Goal: Navigation & Orientation: Find specific page/section

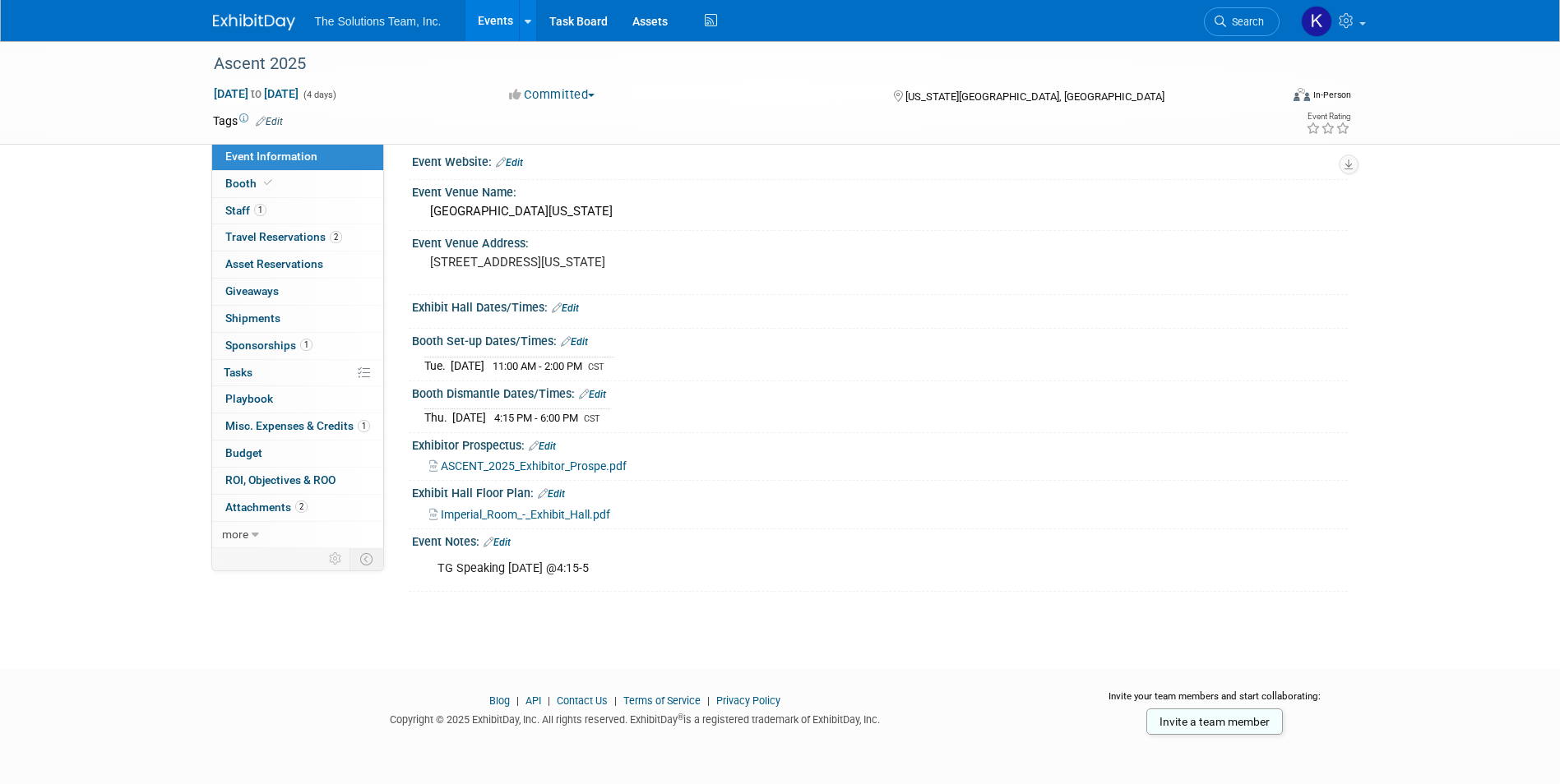
click at [273, 18] on img at bounding box center [254, 21] width 82 height 16
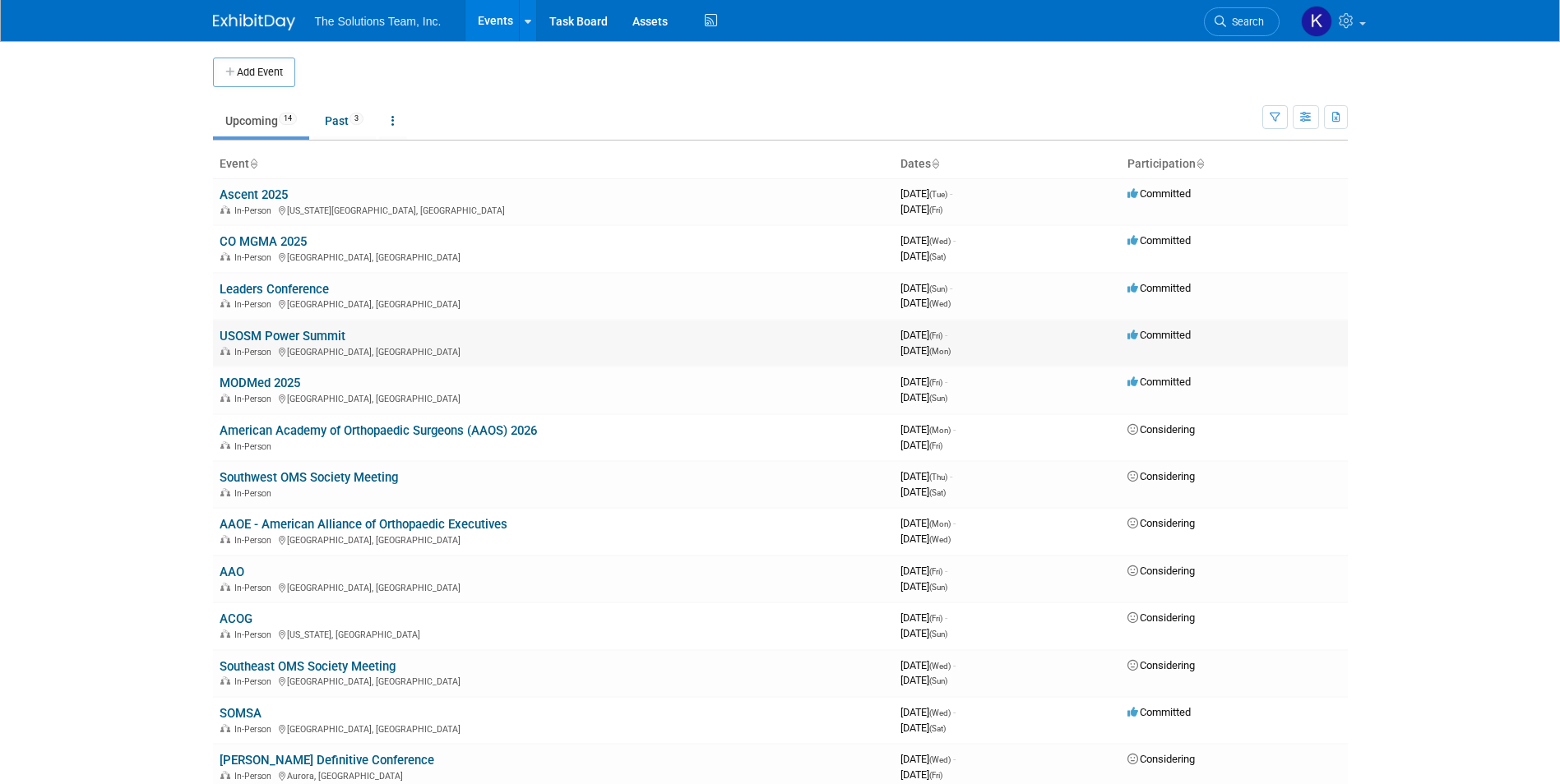
click at [264, 335] on link "USOSM Power Summit" at bounding box center [282, 336] width 125 height 14
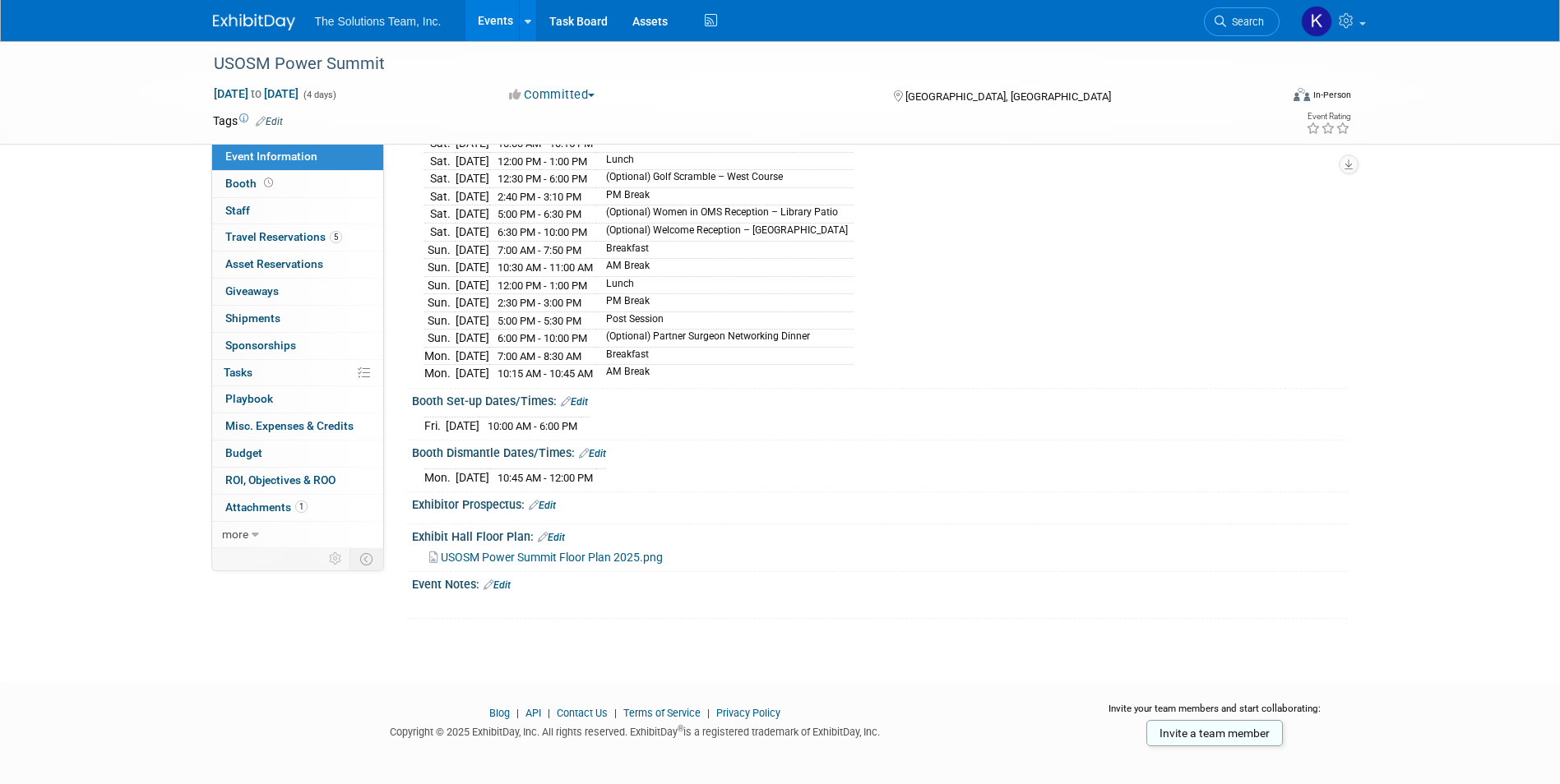
scroll to position [258, 0]
click at [265, 245] on link "5 Travel Reservations 5" at bounding box center [298, 237] width 171 height 26
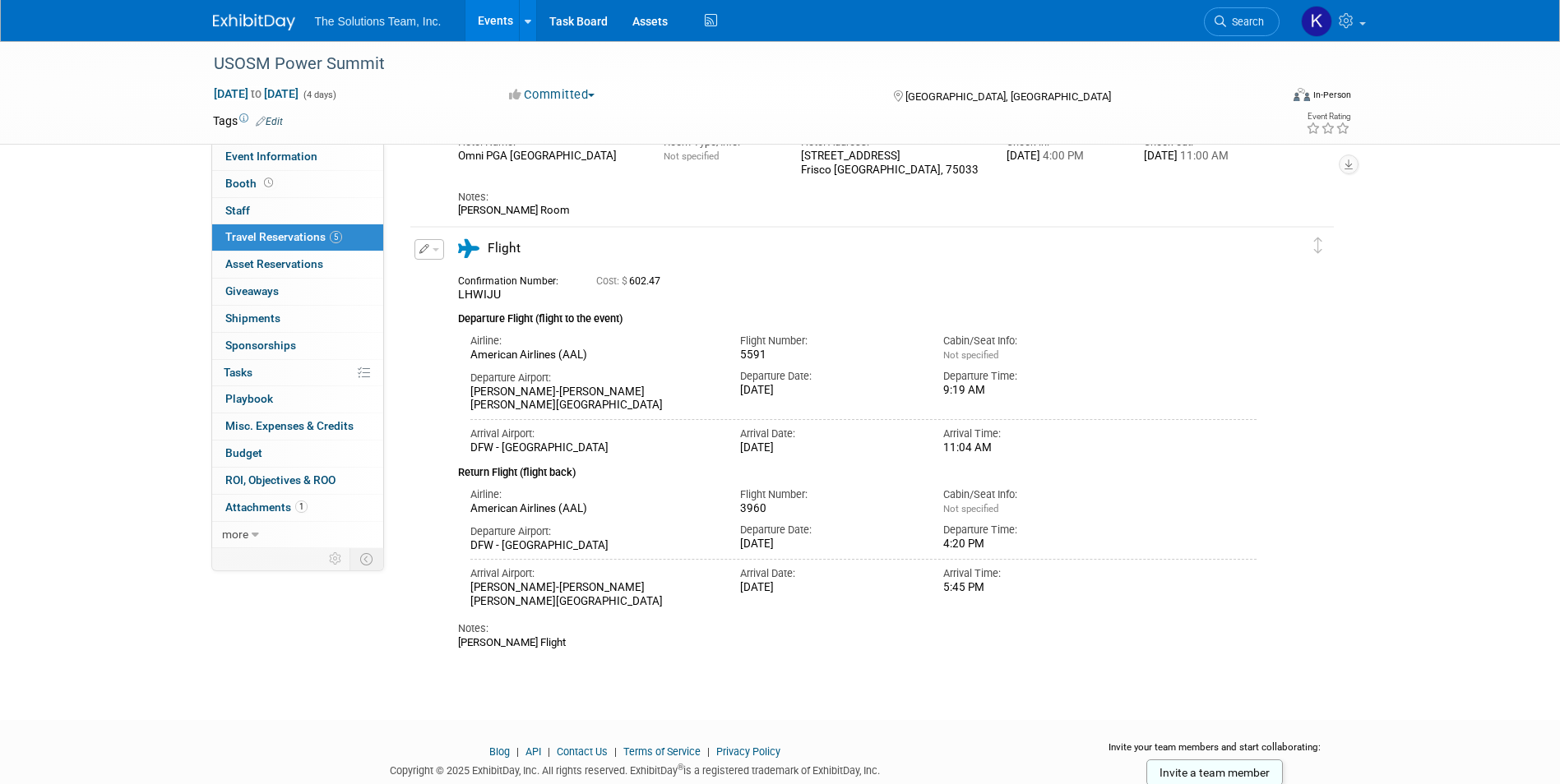
scroll to position [961, 0]
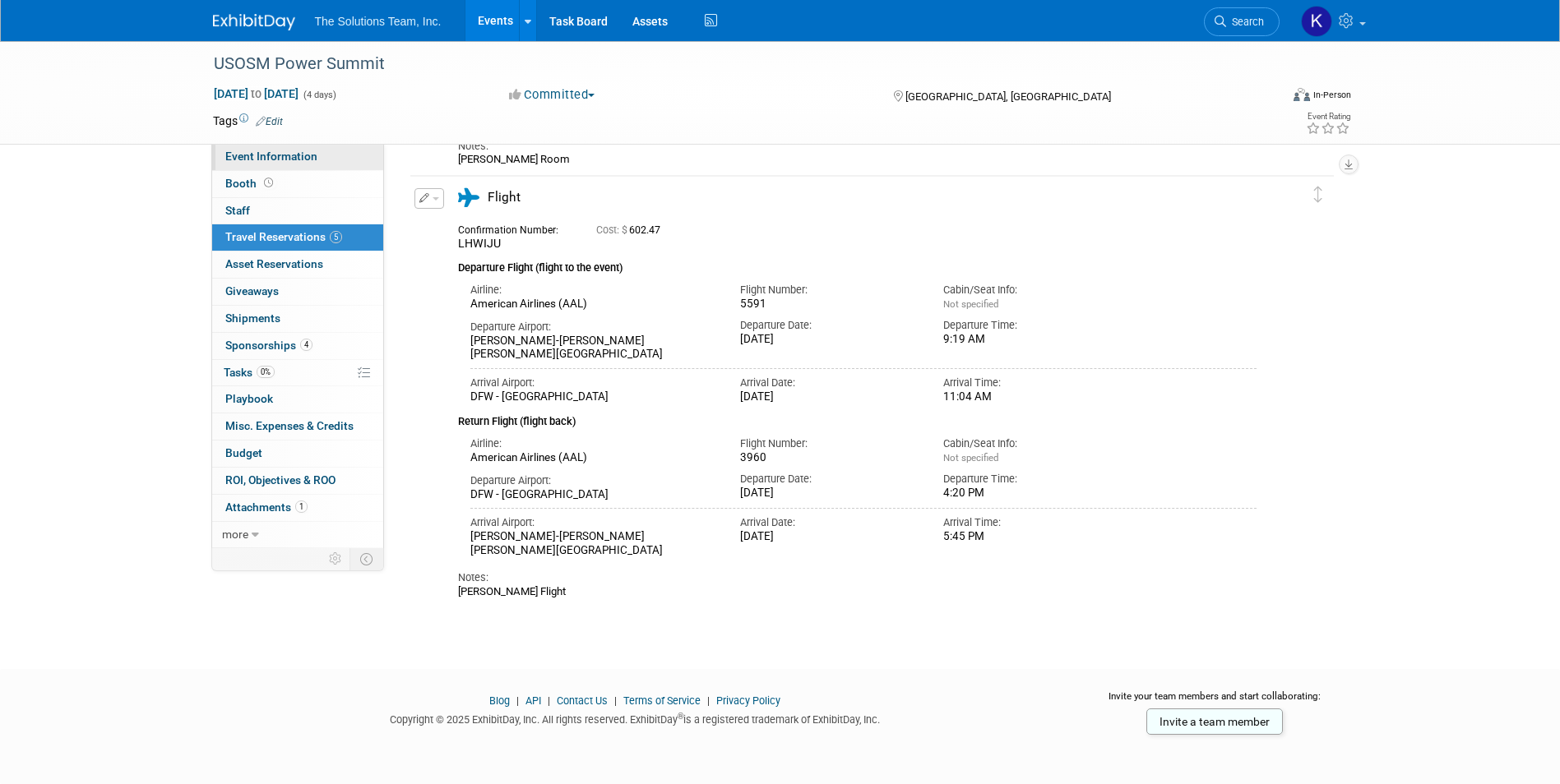
click at [343, 153] on link "Event Information" at bounding box center [298, 157] width 171 height 26
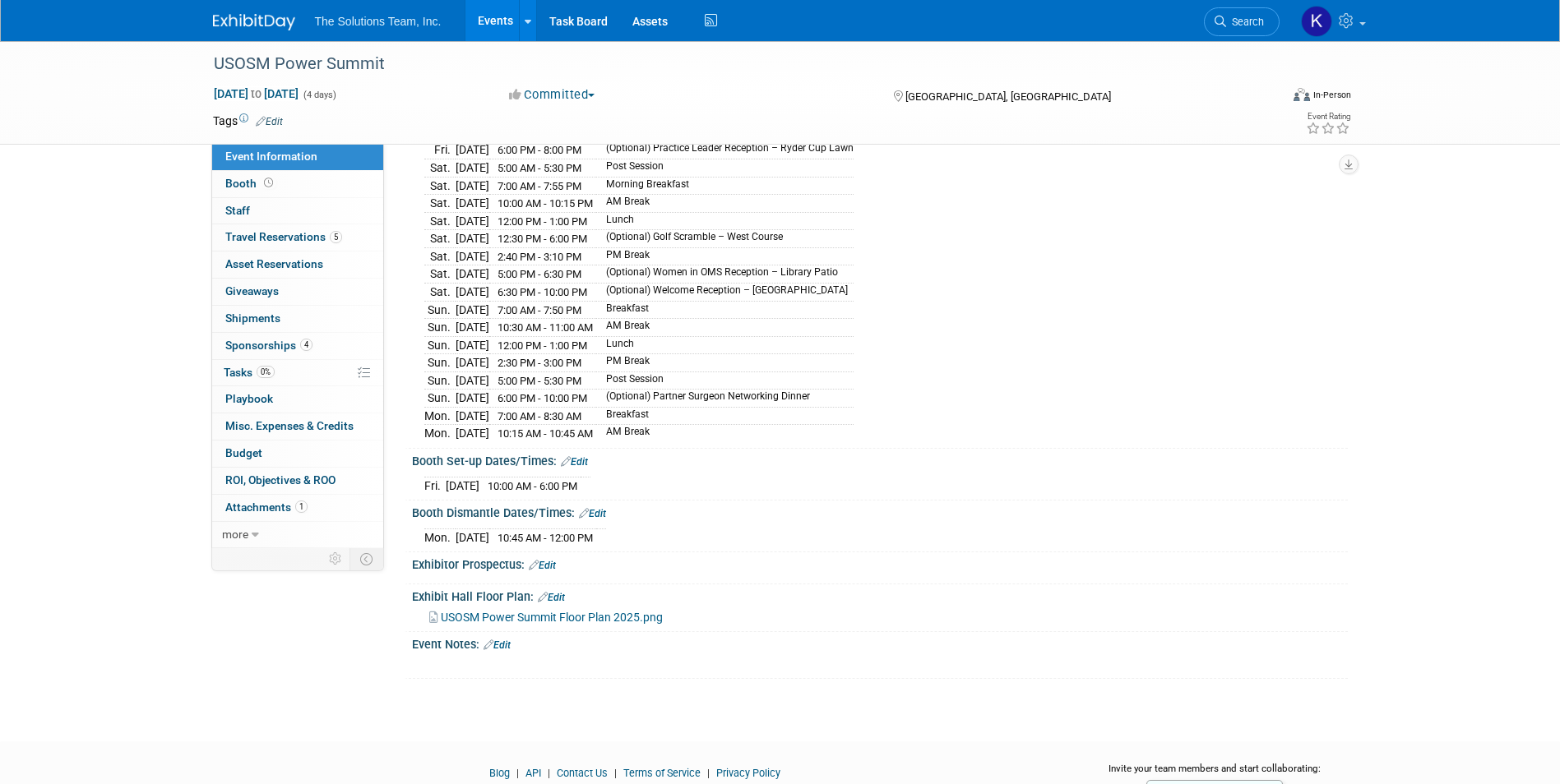
scroll to position [258, 0]
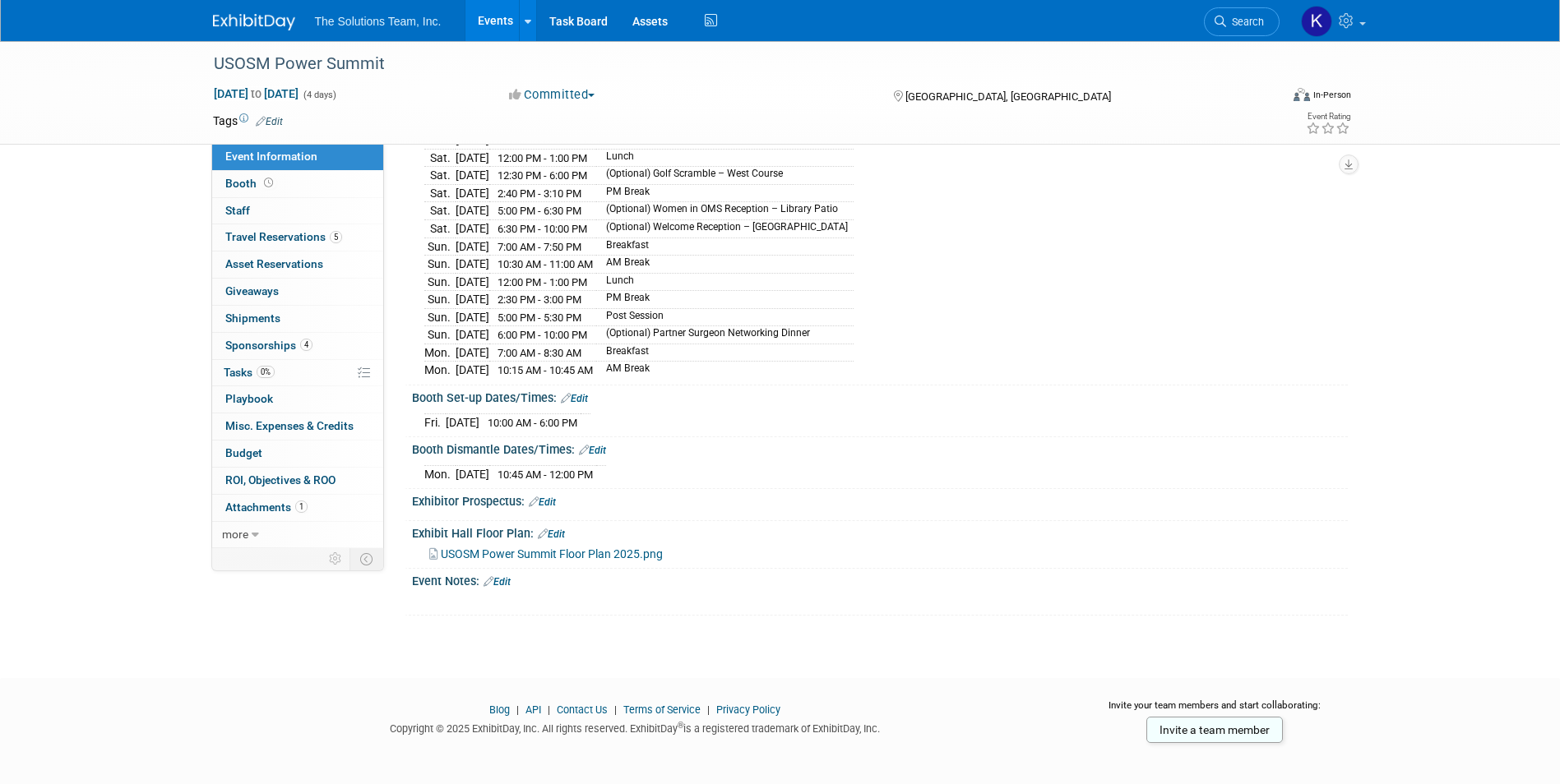
click at [499, 576] on link "Edit" at bounding box center [497, 582] width 27 height 12
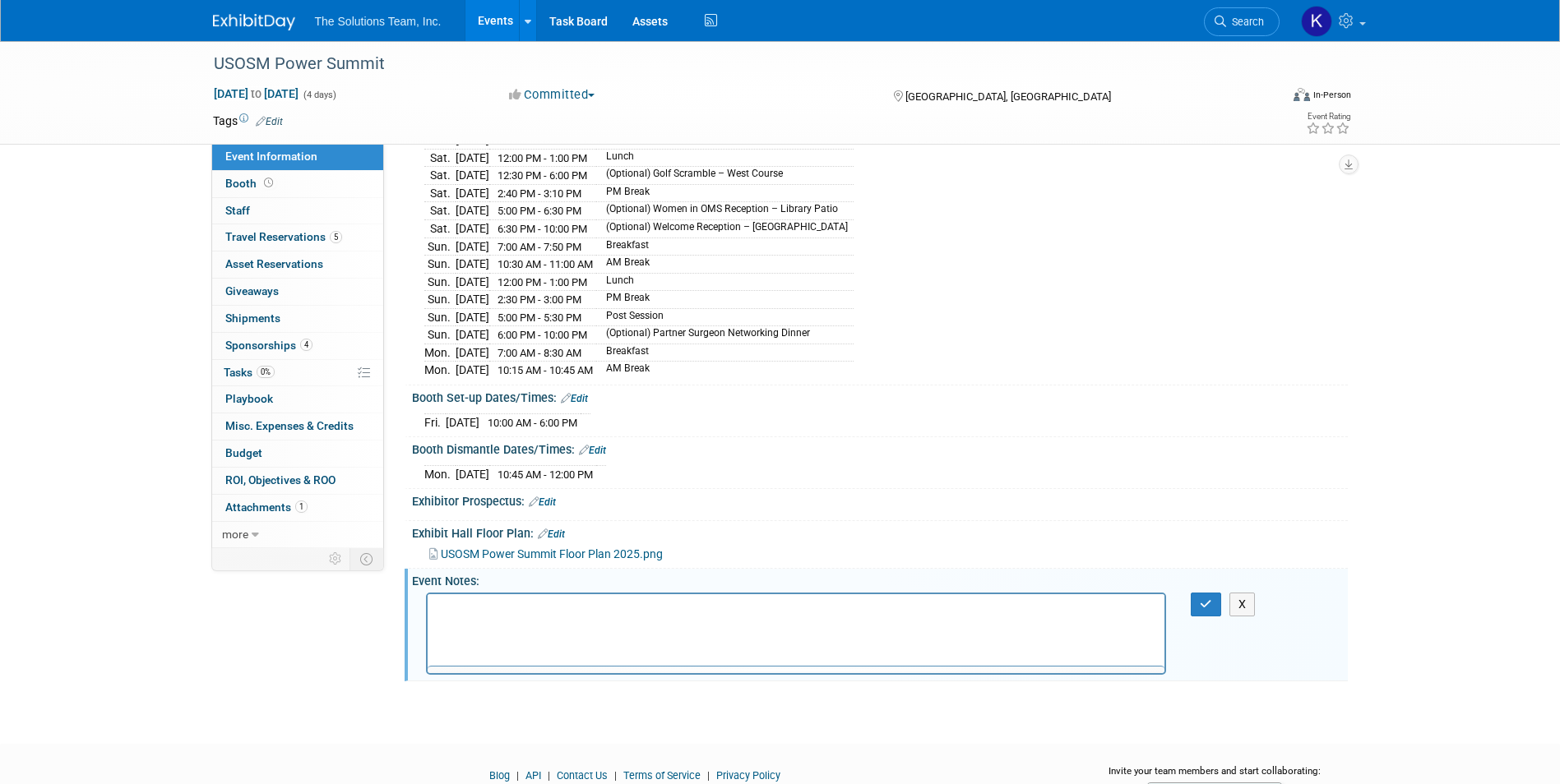
scroll to position [0, 0]
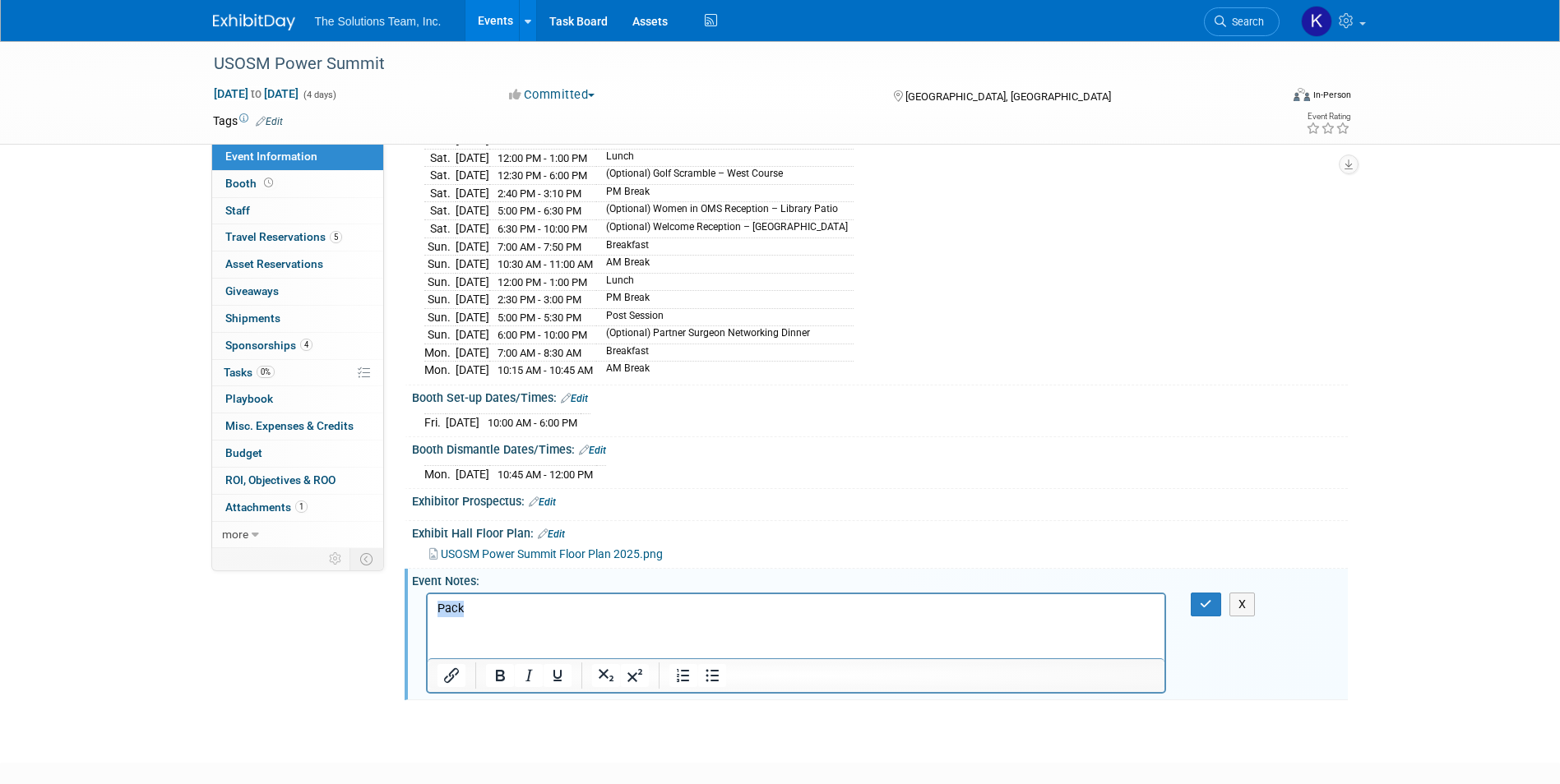
drag, startPoint x: 478, startPoint y: 606, endPoint x: 831, endPoint y: 1186, distance: 679.0
click at [426, 601] on html "Pack" at bounding box center [795, 604] width 738 height 23
click at [485, 615] on p "Pack" at bounding box center [796, 608] width 719 height 16
click at [1237, 598] on button "X" at bounding box center [1242, 604] width 26 height 24
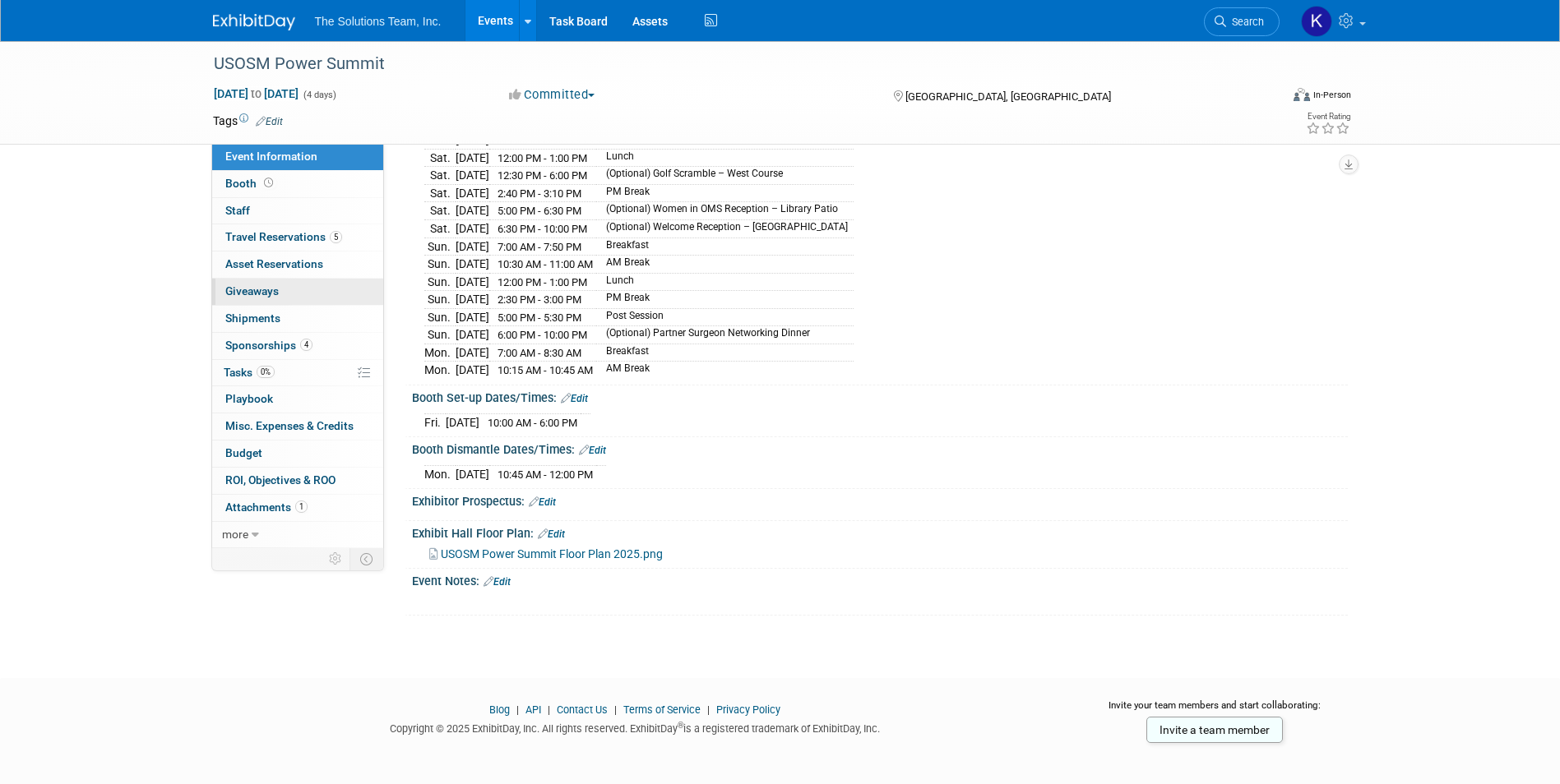
click at [287, 298] on link "0 Giveaways 0" at bounding box center [298, 292] width 171 height 26
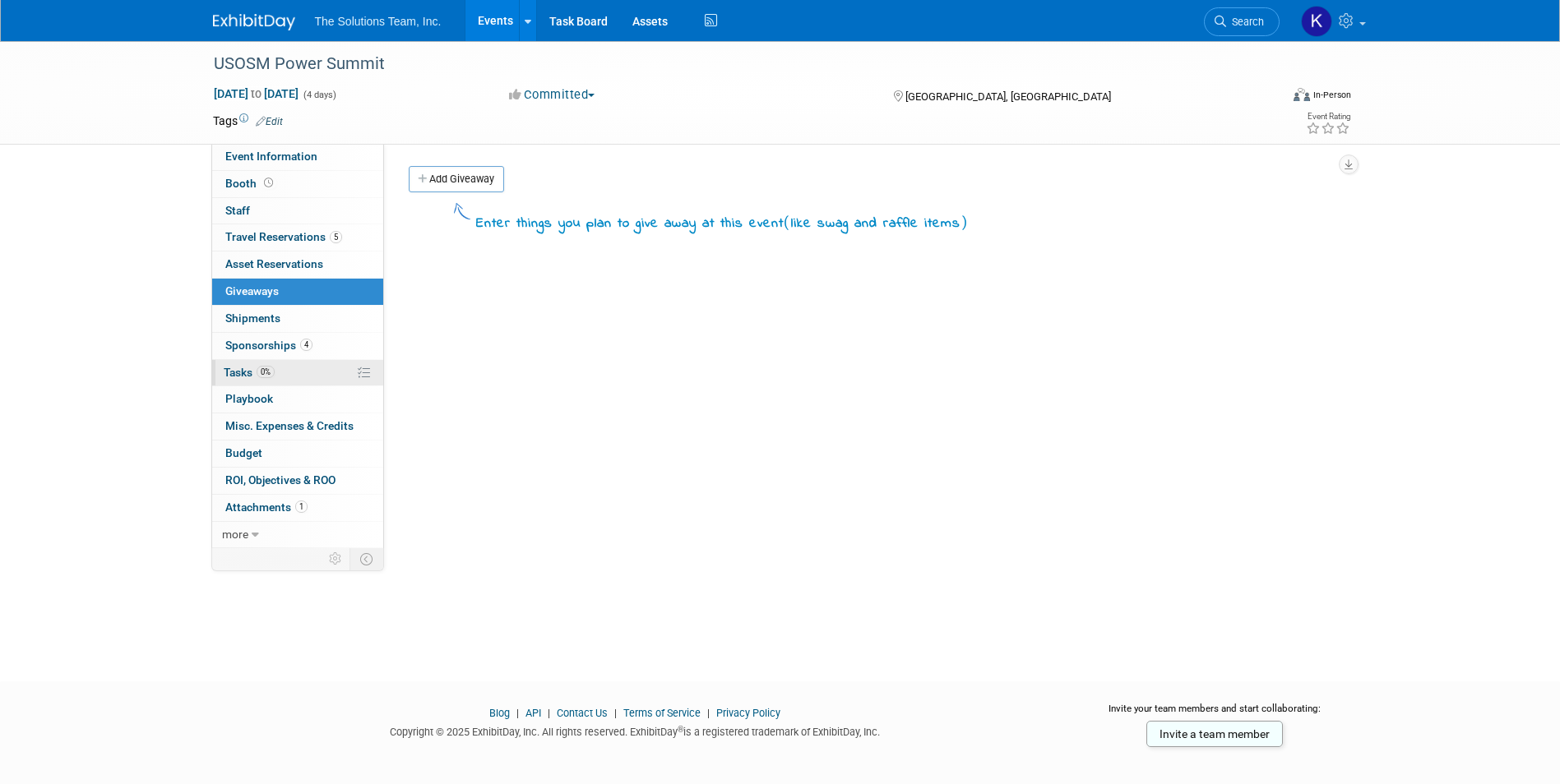
click at [263, 377] on span "0%" at bounding box center [265, 372] width 18 height 13
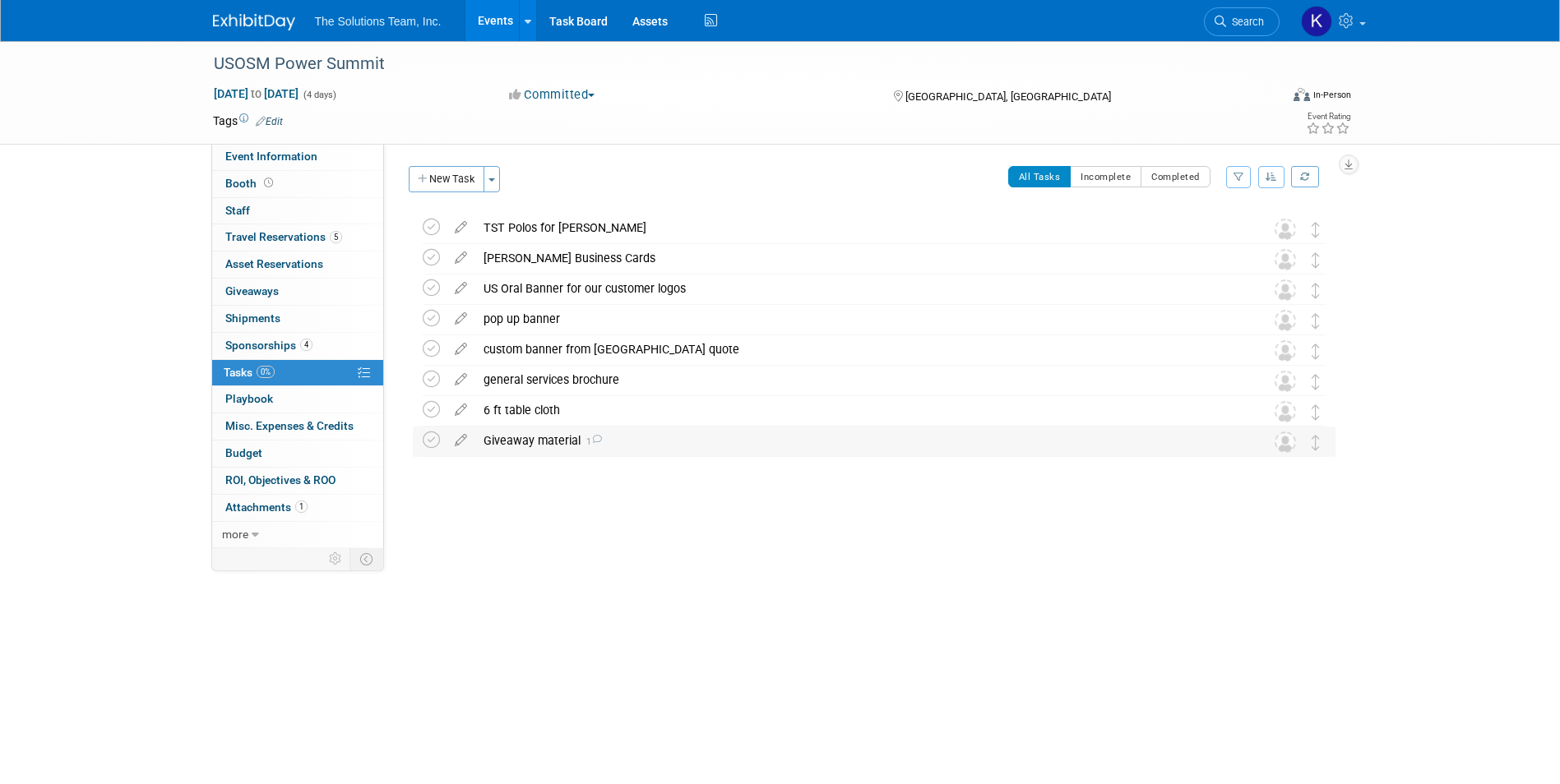
click at [591, 440] on icon at bounding box center [596, 439] width 11 height 9
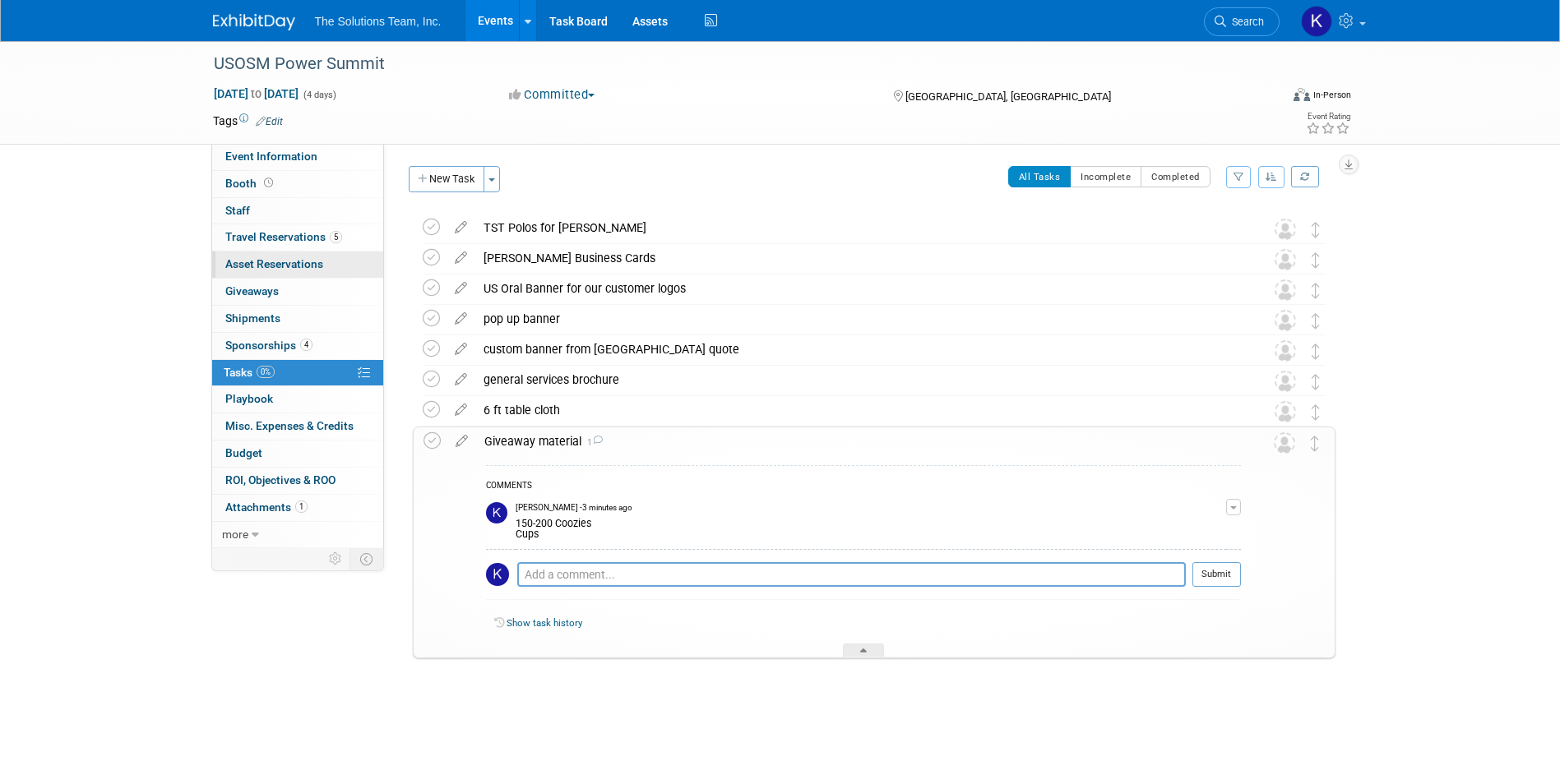
click at [292, 259] on span "Asset Reservations 0" at bounding box center [274, 264] width 98 height 14
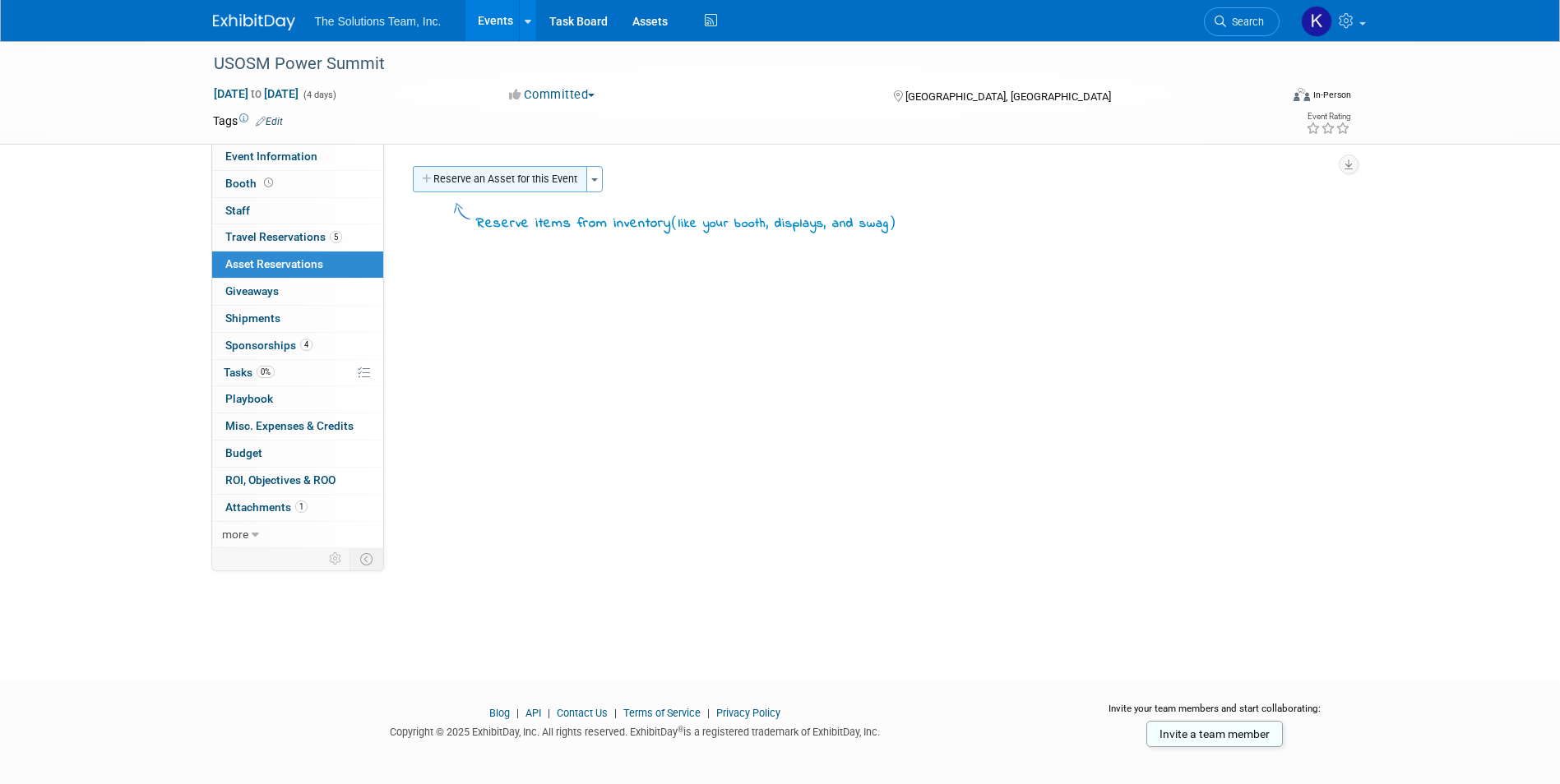
click at [515, 178] on button "Reserve an Asset for this Event" at bounding box center [500, 179] width 175 height 26
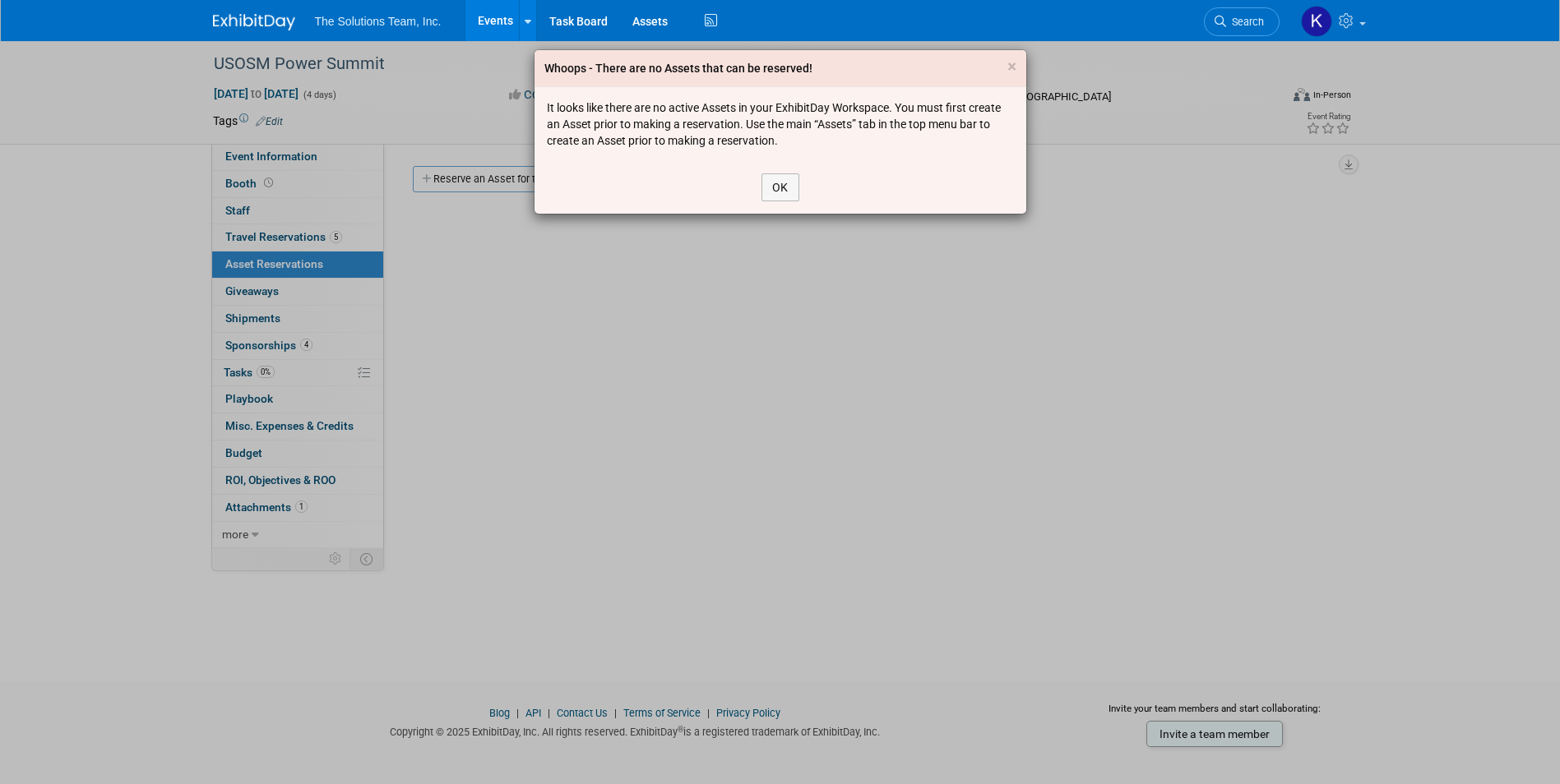
click at [1003, 63] on div "Whoops - There are no Assets that can be reserved! ×" at bounding box center [780, 69] width 492 height 37
click at [777, 185] on button "OK" at bounding box center [780, 187] width 38 height 28
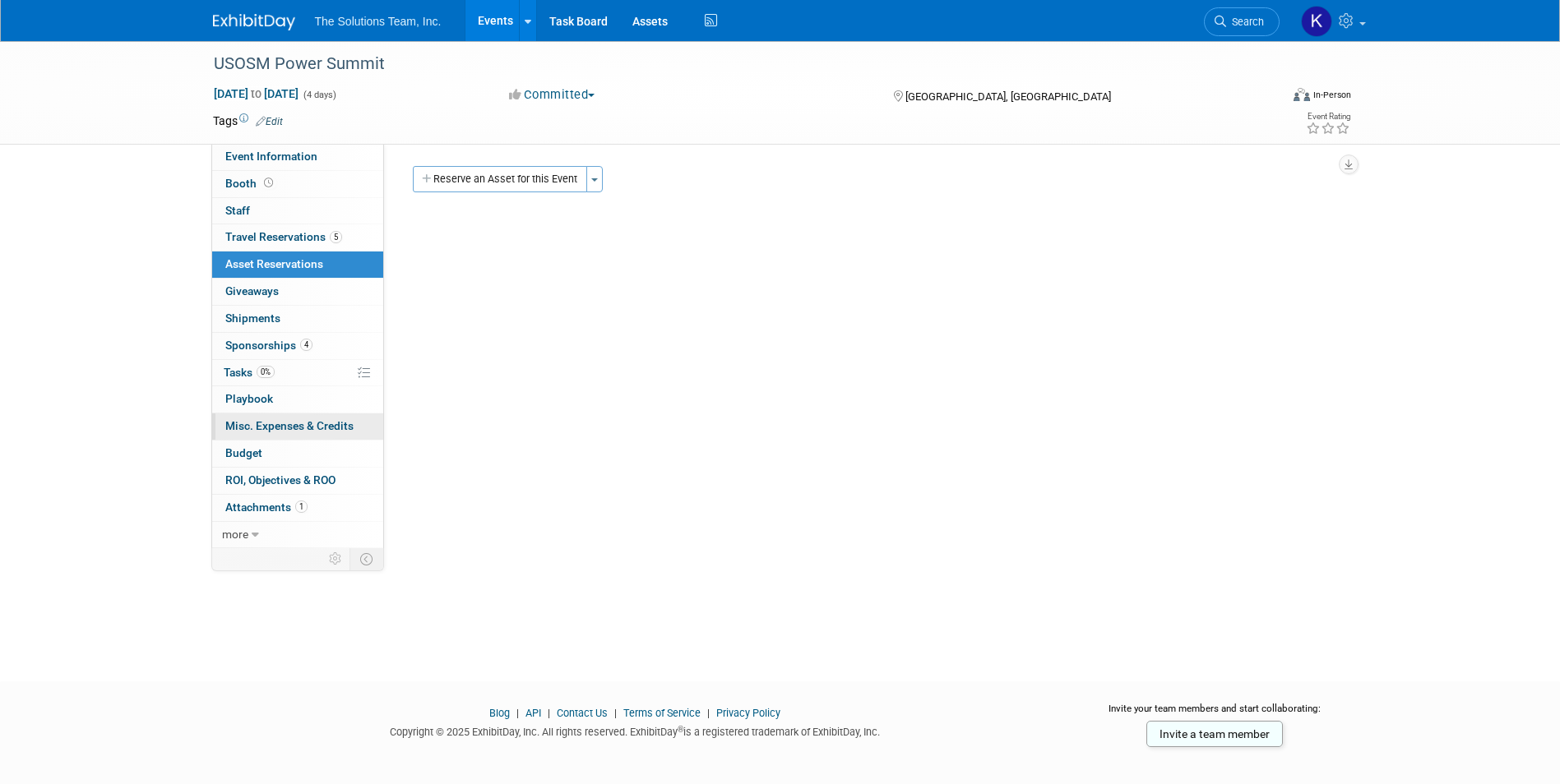
click at [293, 431] on span "Misc. Expenses & Credits 0" at bounding box center [289, 426] width 128 height 14
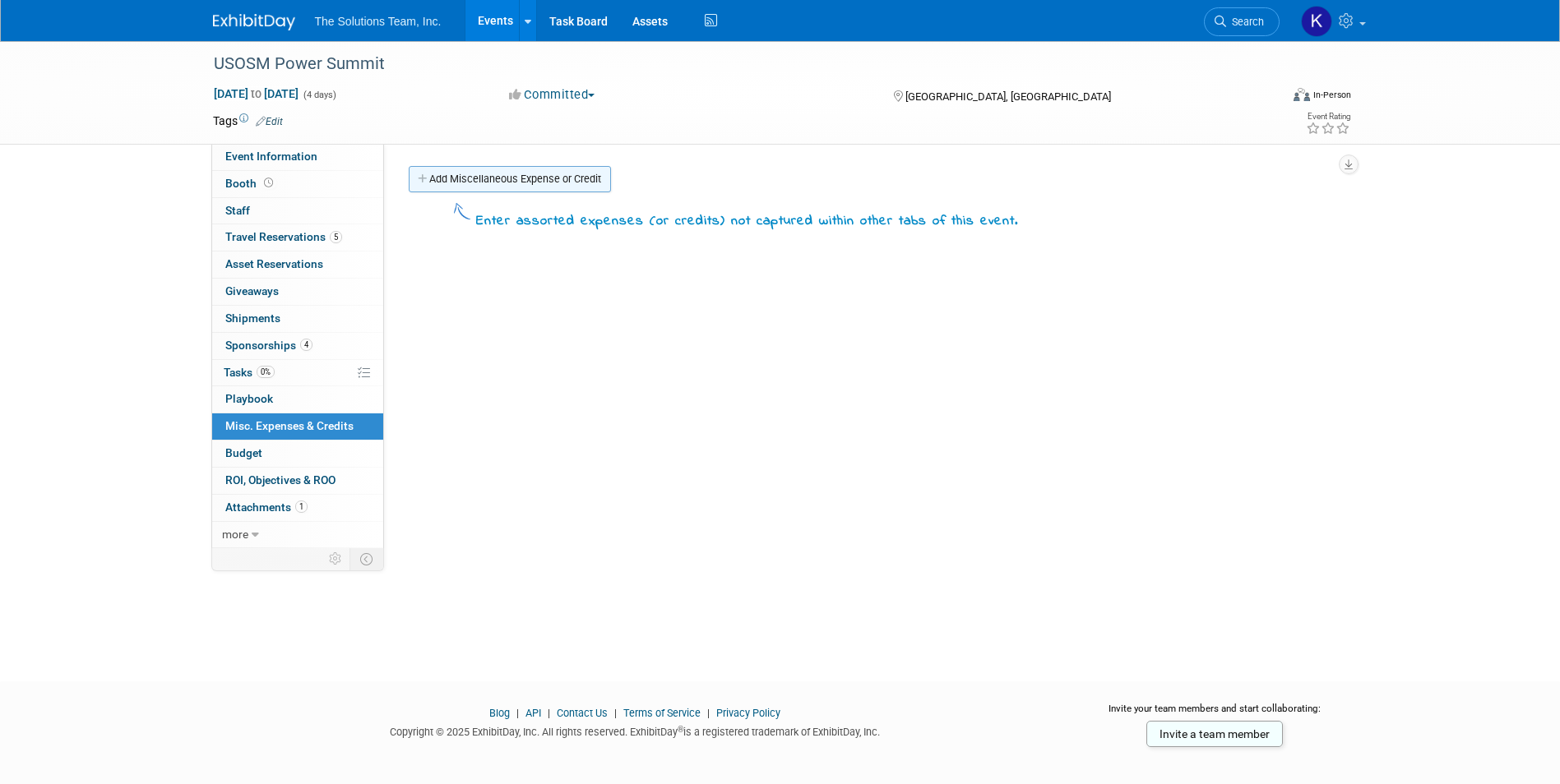
click at [532, 175] on link "Add Miscellaneous Expense or Credit" at bounding box center [510, 179] width 203 height 26
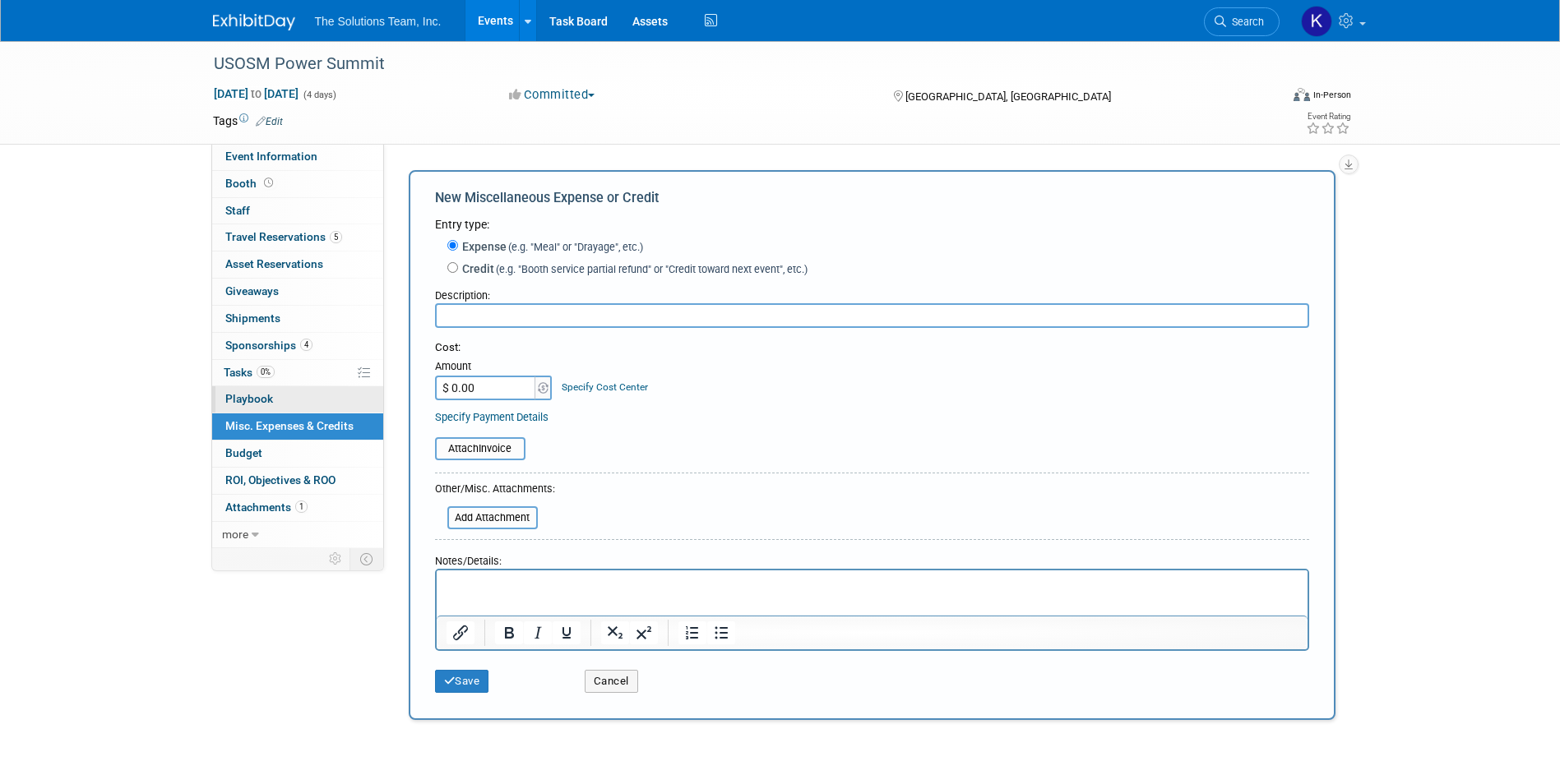
click at [297, 398] on link "0 Playbook 0" at bounding box center [298, 399] width 171 height 26
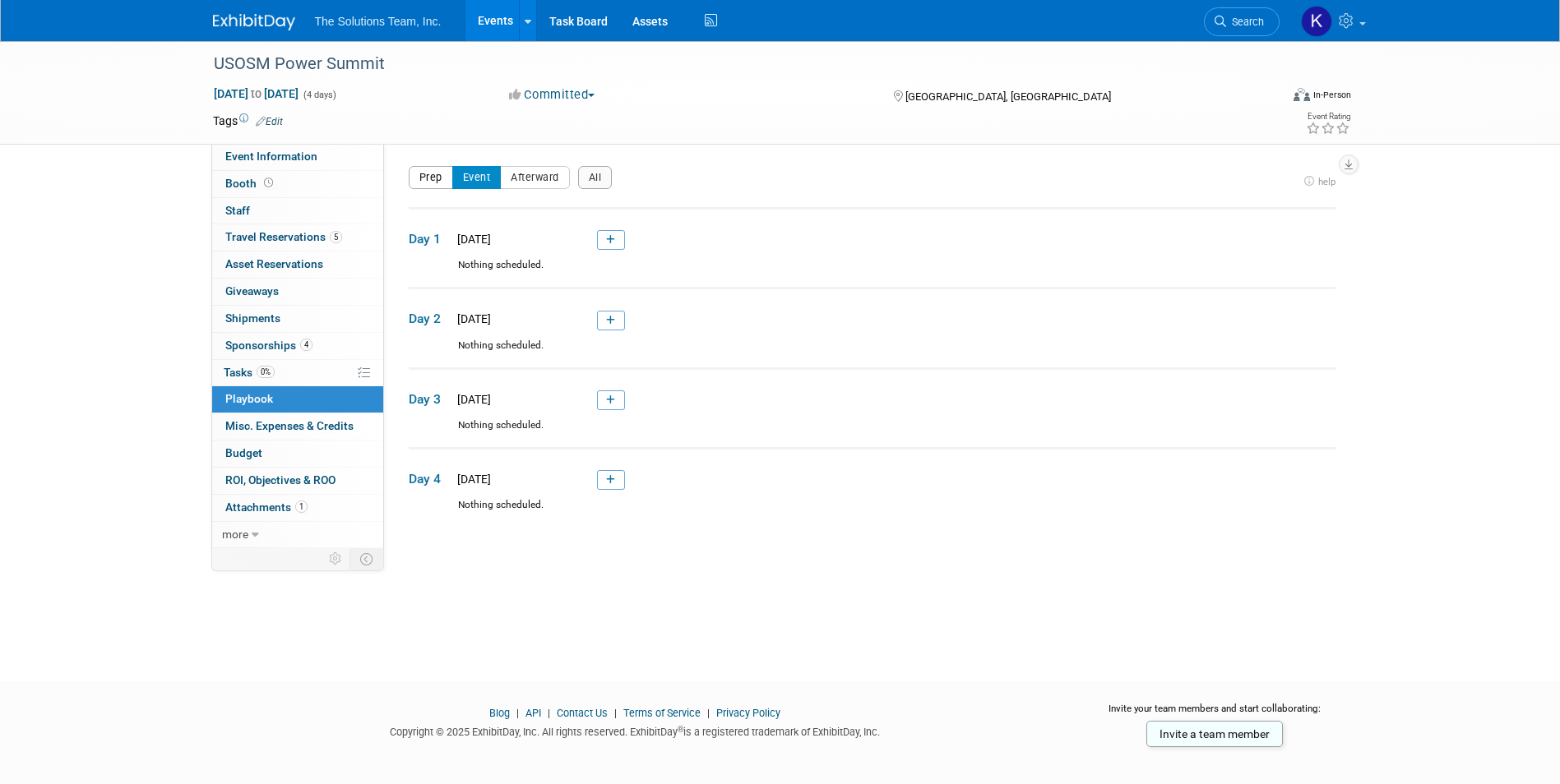
click at [435, 180] on button "Prep" at bounding box center [431, 177] width 44 height 23
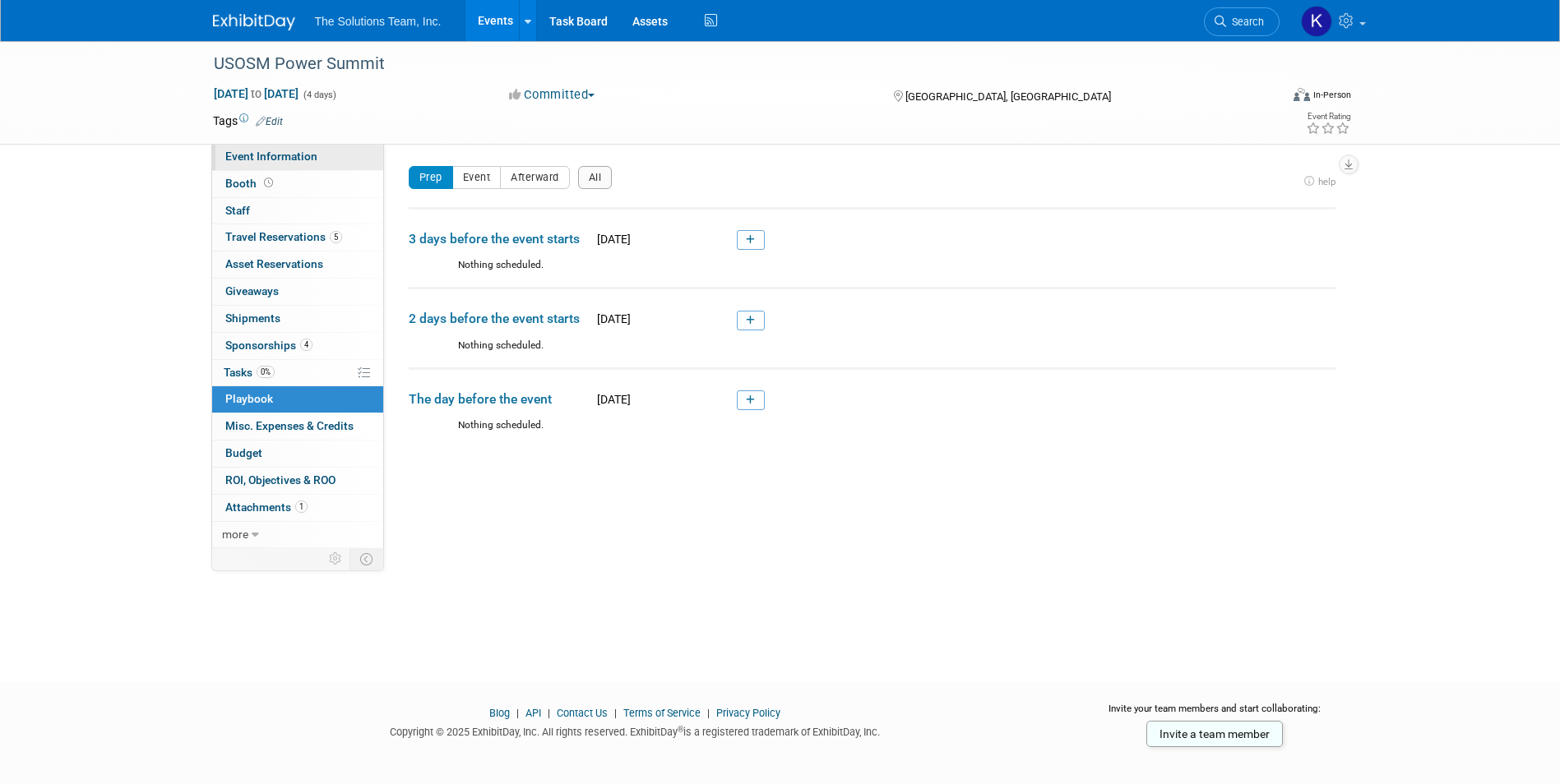
click at [287, 164] on link "Event Information" at bounding box center [298, 157] width 171 height 26
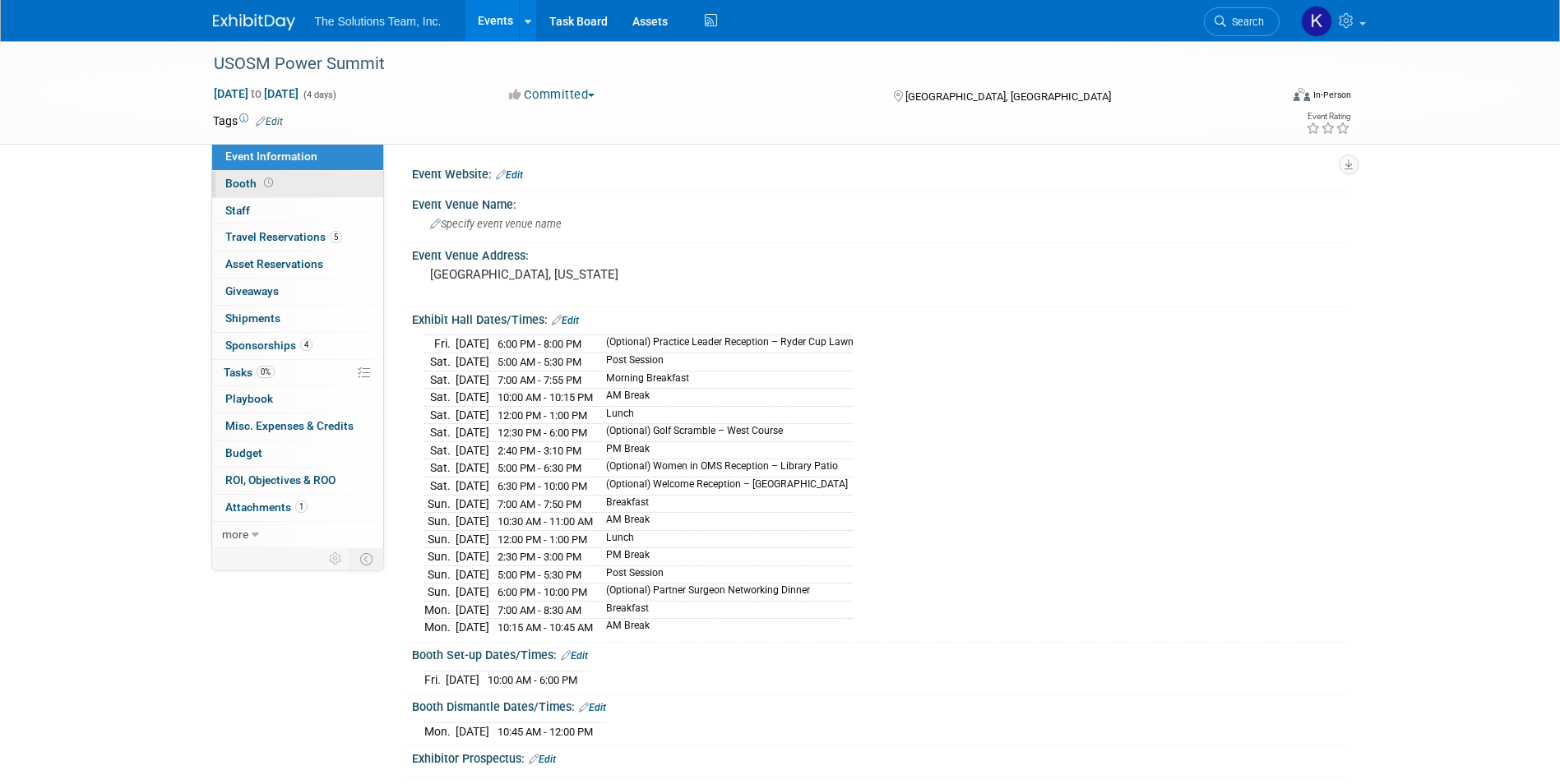
click at [304, 186] on link "Booth" at bounding box center [298, 184] width 171 height 26
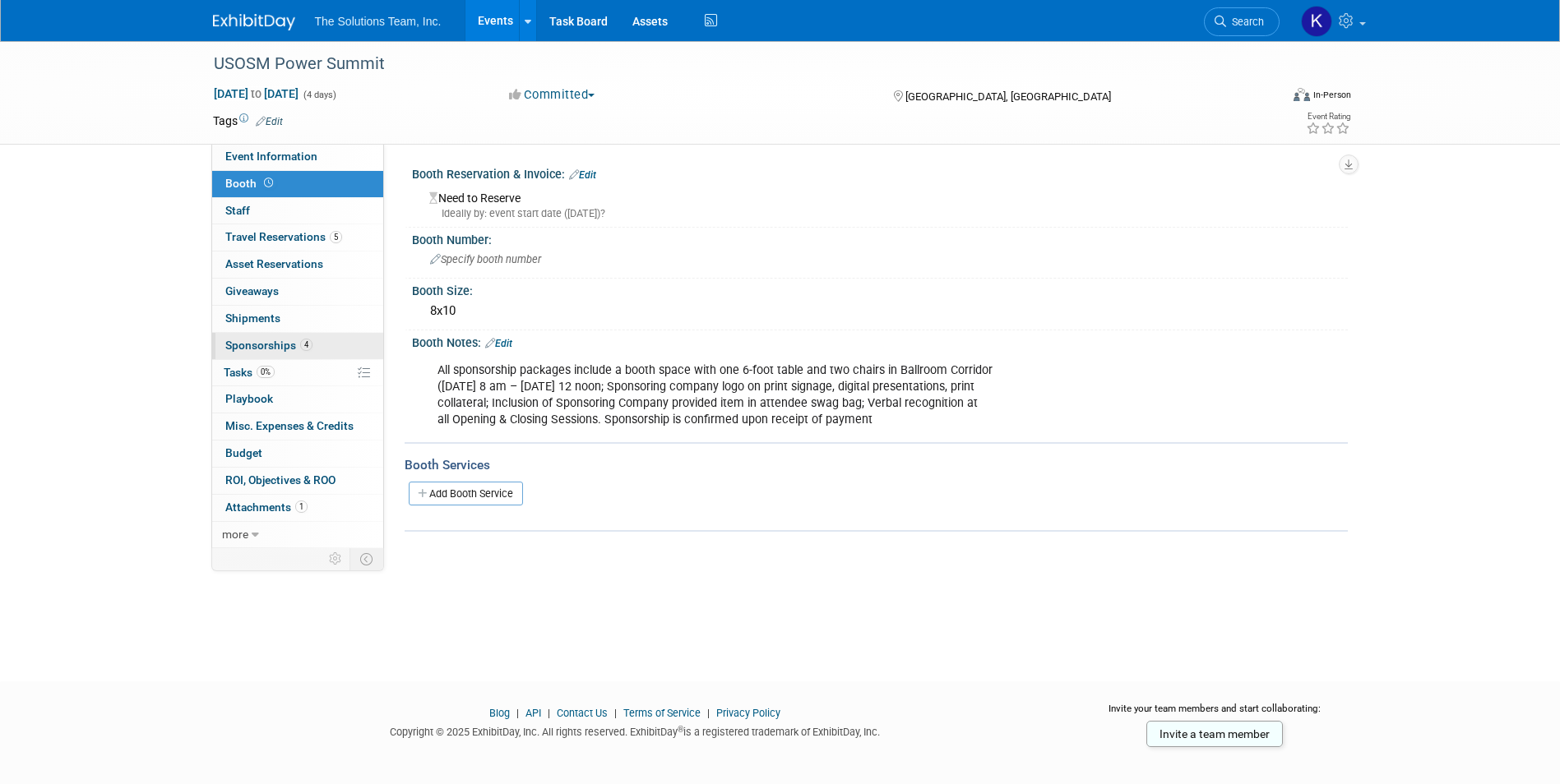
click at [330, 356] on link "4 Sponsorships 4" at bounding box center [298, 346] width 171 height 26
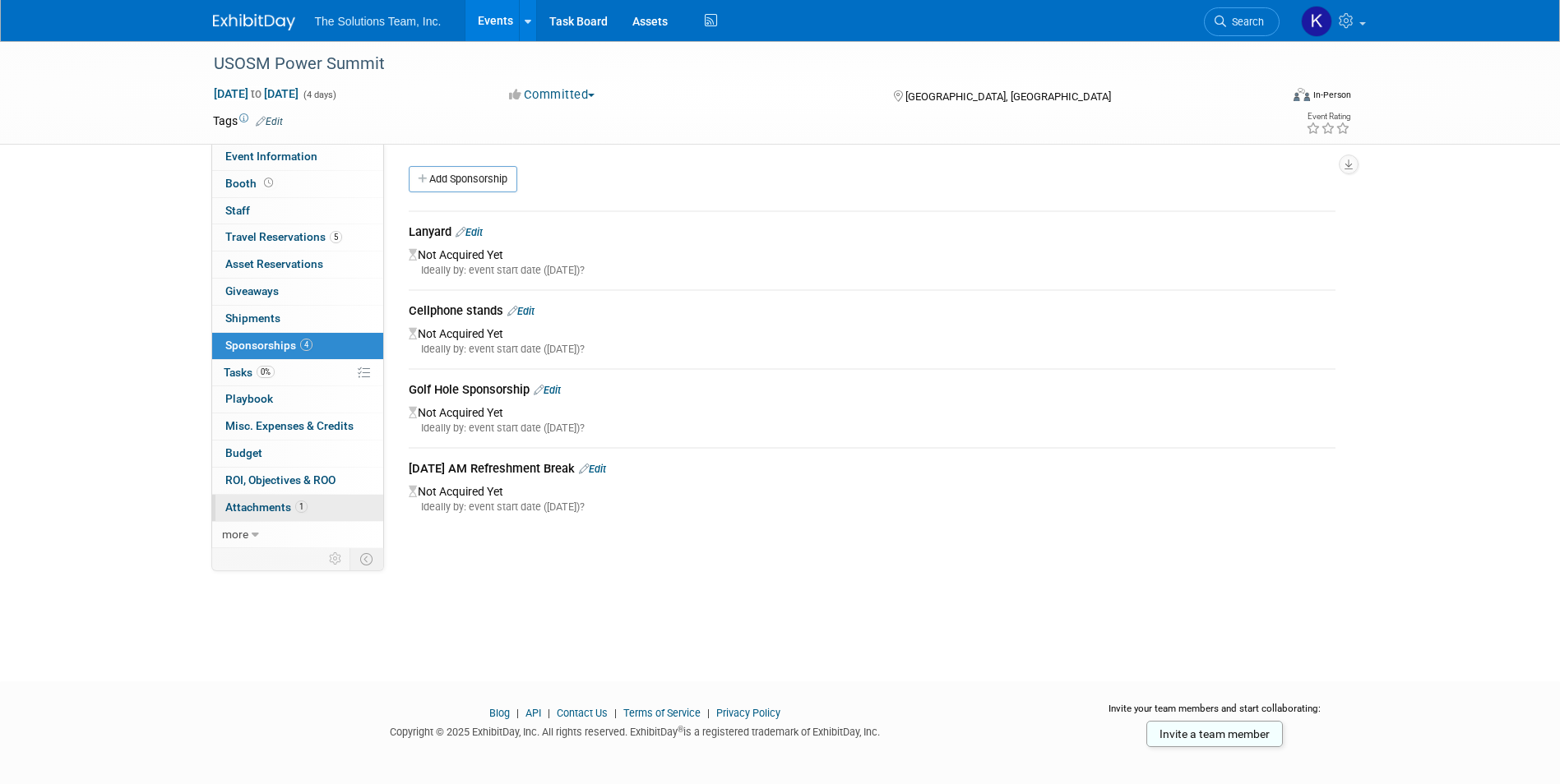
click at [320, 504] on link "1 Attachments 1" at bounding box center [298, 508] width 171 height 26
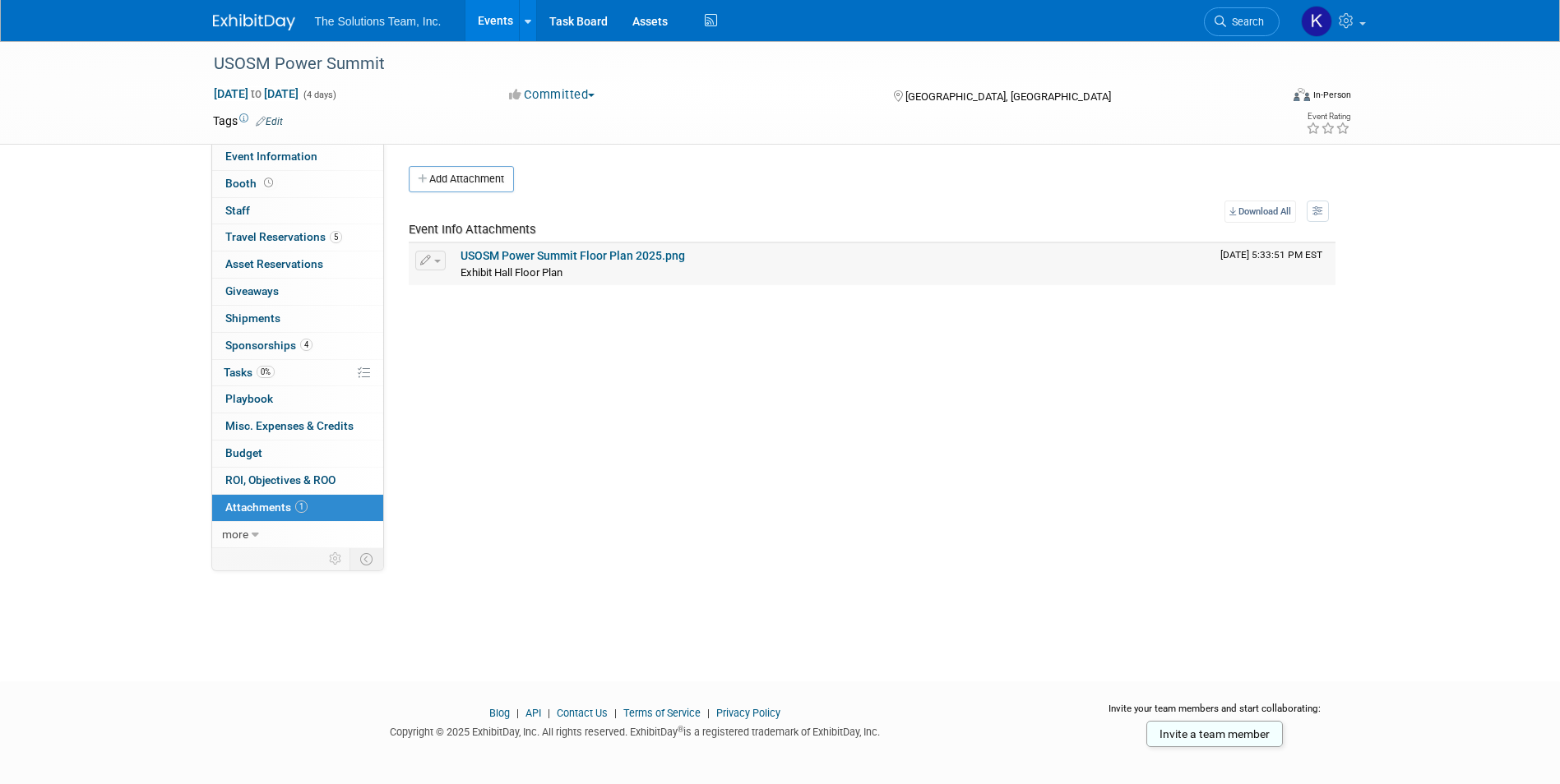
click at [597, 254] on link "USOSM Power Summit Floor Plan 2025.png" at bounding box center [572, 256] width 225 height 14
click at [268, 164] on link "Event Information" at bounding box center [298, 157] width 171 height 26
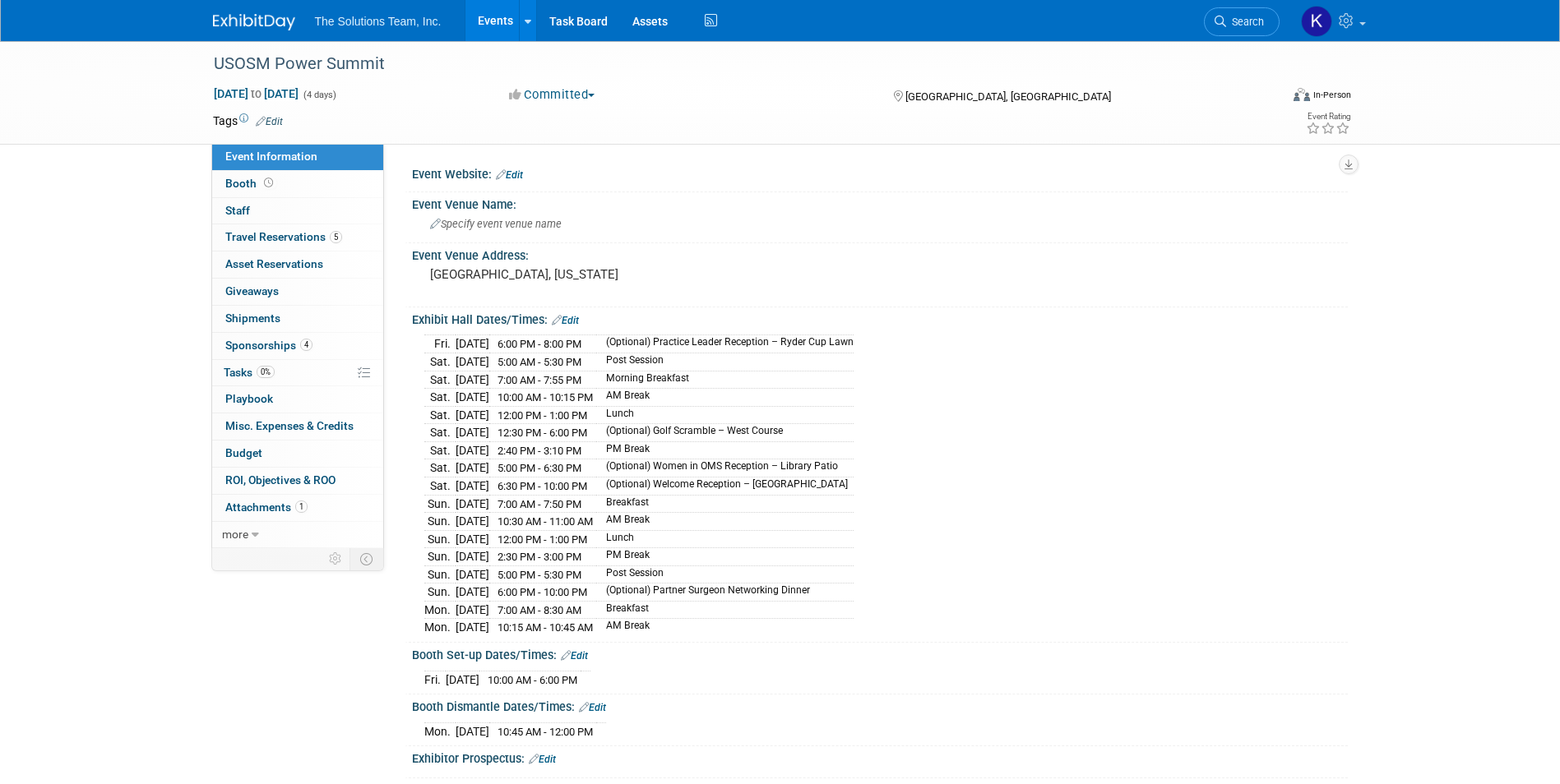
click at [278, 14] on link at bounding box center [264, 14] width 102 height 14
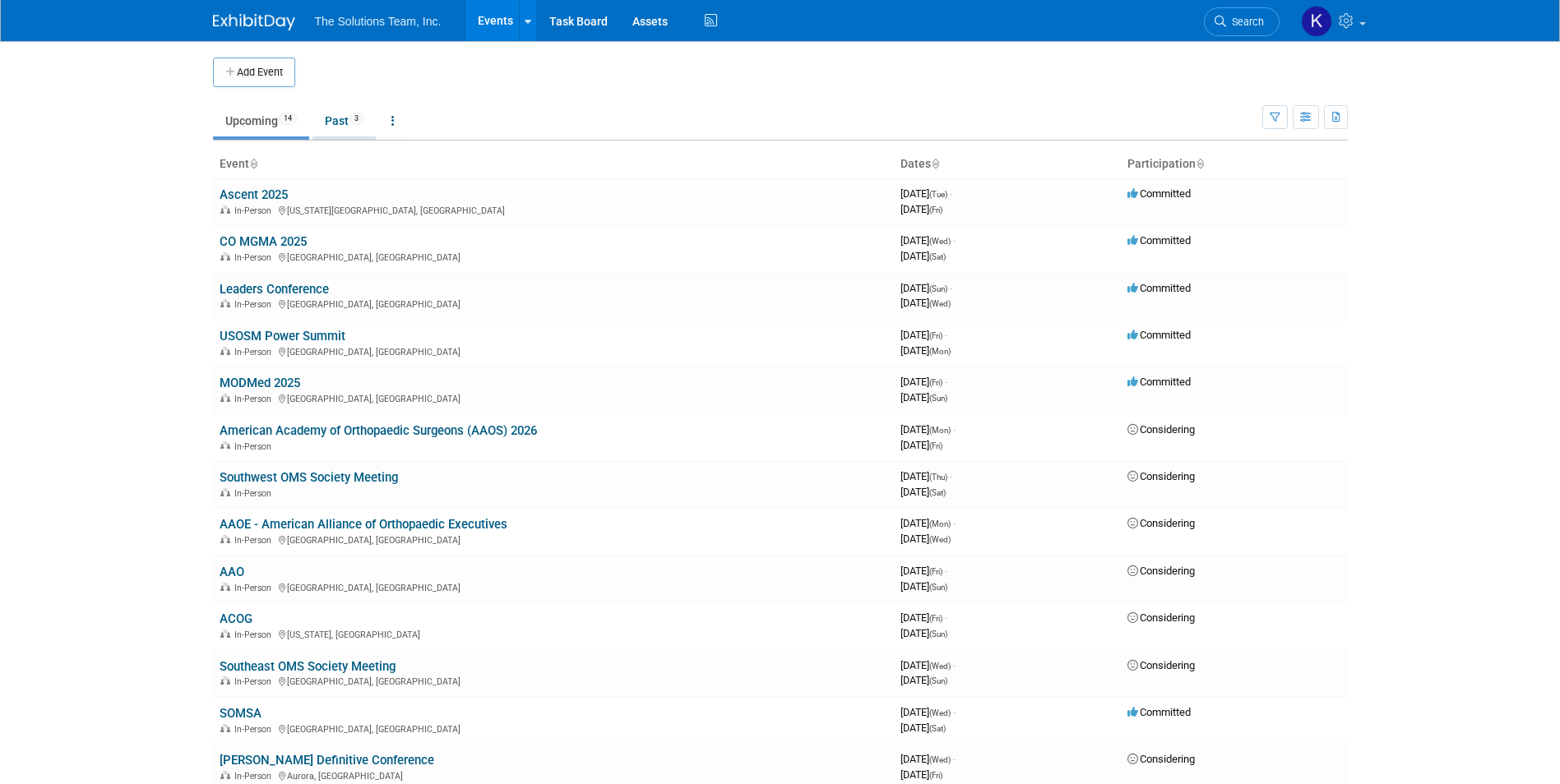
click at [336, 124] on link "Past 3" at bounding box center [344, 120] width 64 height 31
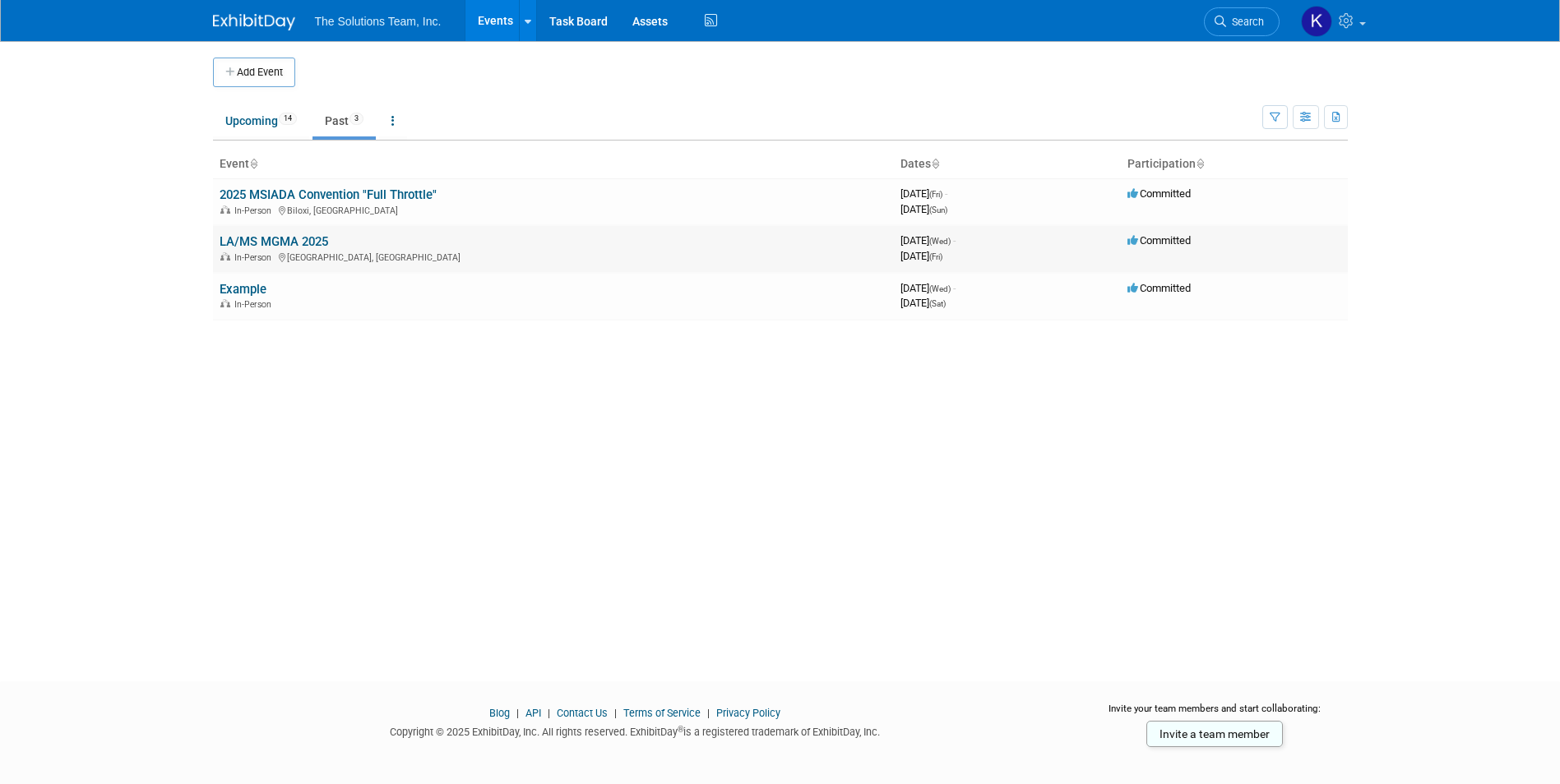
click at [287, 241] on link "LA/MS MGMA 2025" at bounding box center [274, 241] width 109 height 14
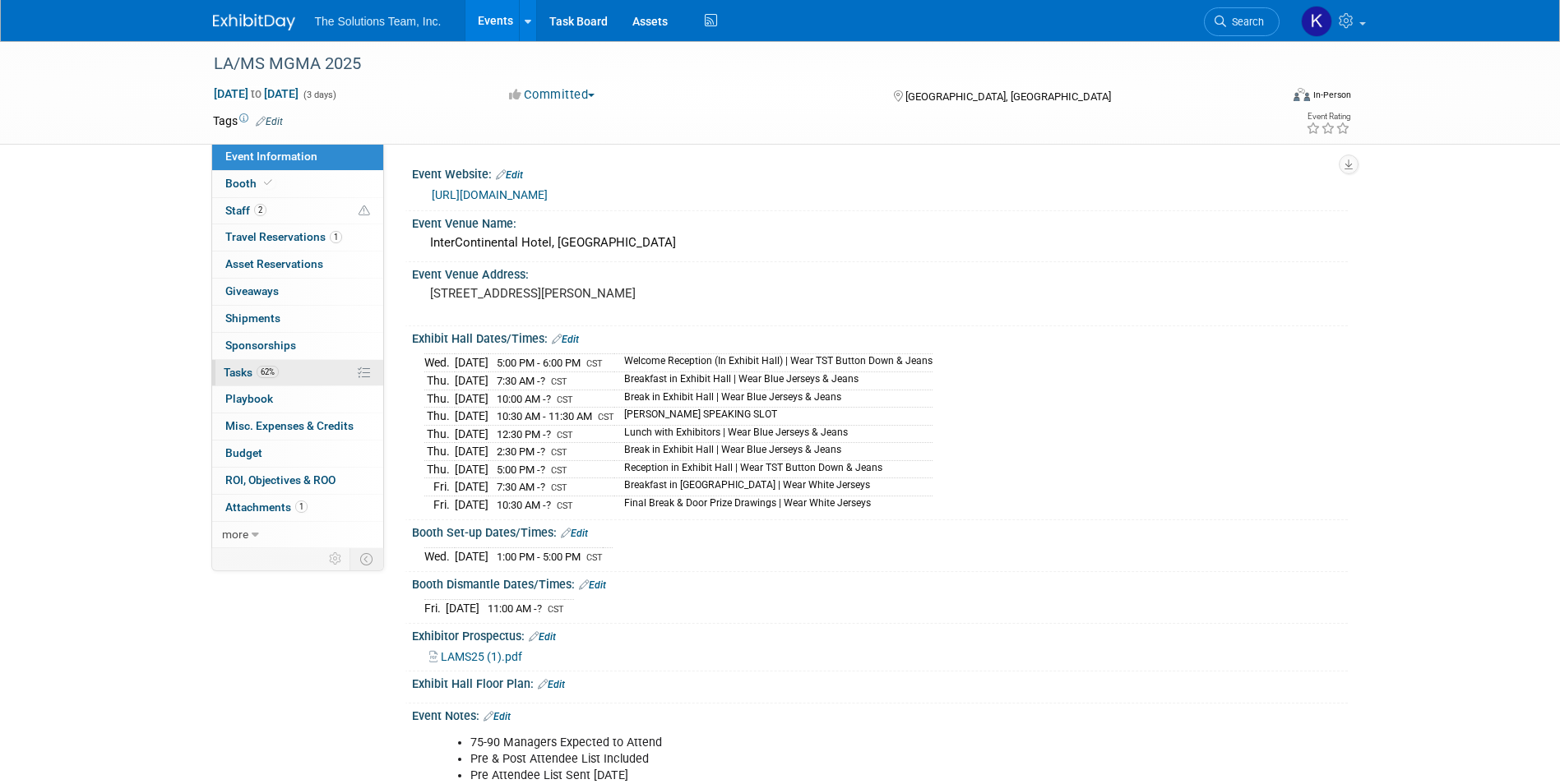
click at [310, 372] on link "62% Tasks 62%" at bounding box center [298, 373] width 171 height 26
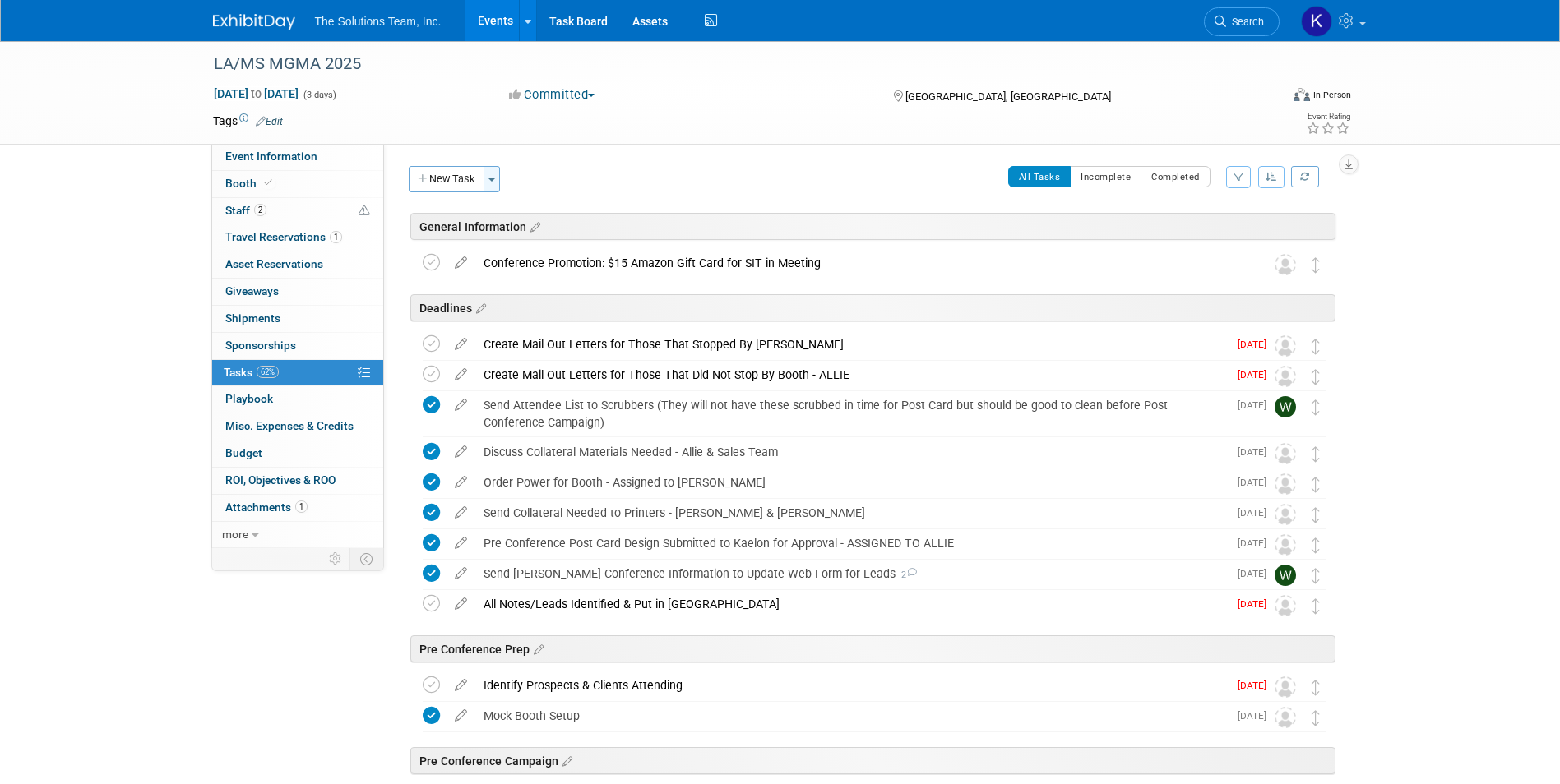
click at [499, 174] on button "Toggle Dropdown" at bounding box center [491, 179] width 16 height 26
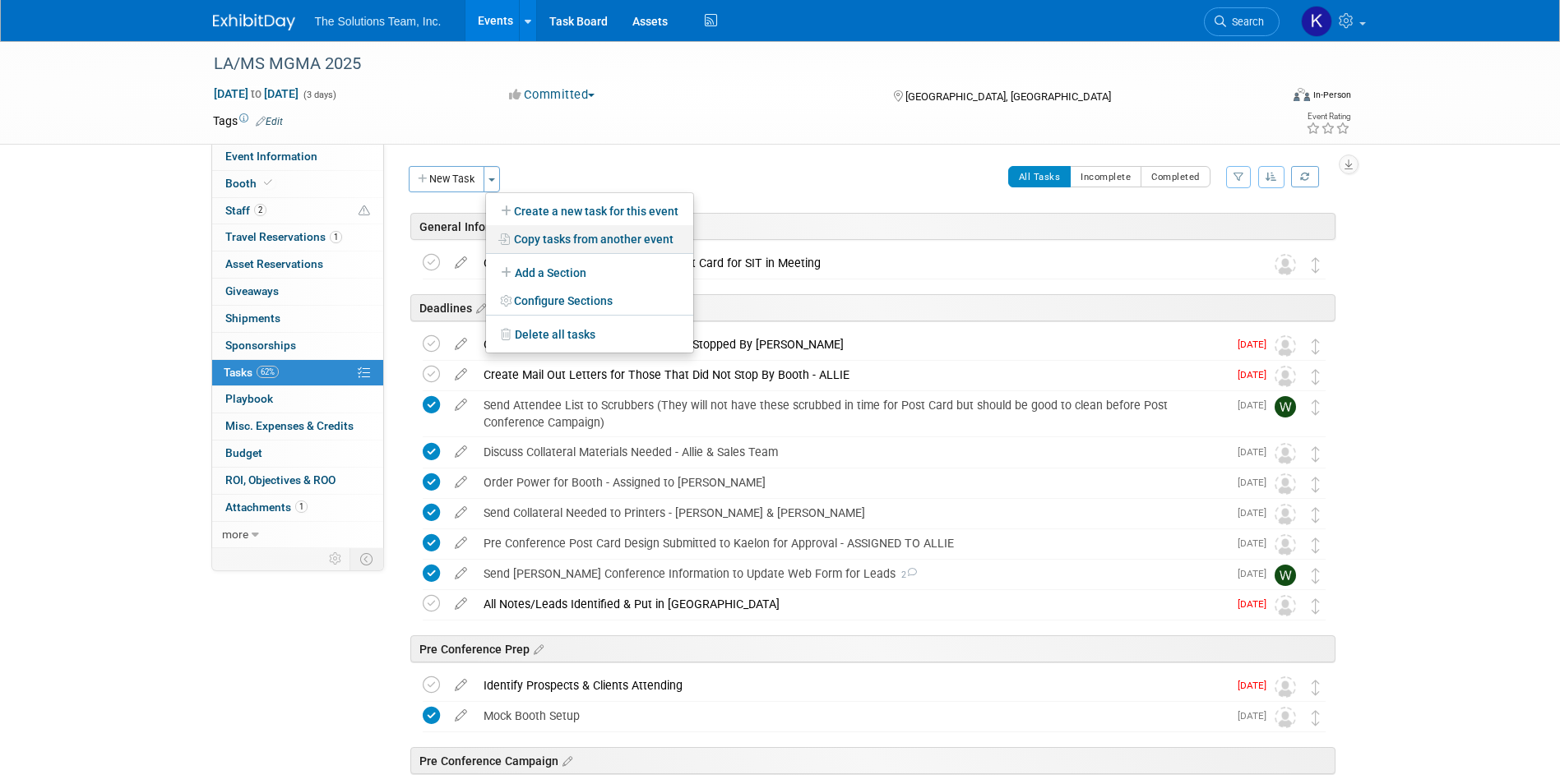
click at [612, 233] on link "Copy tasks from another event" at bounding box center [589, 239] width 207 height 28
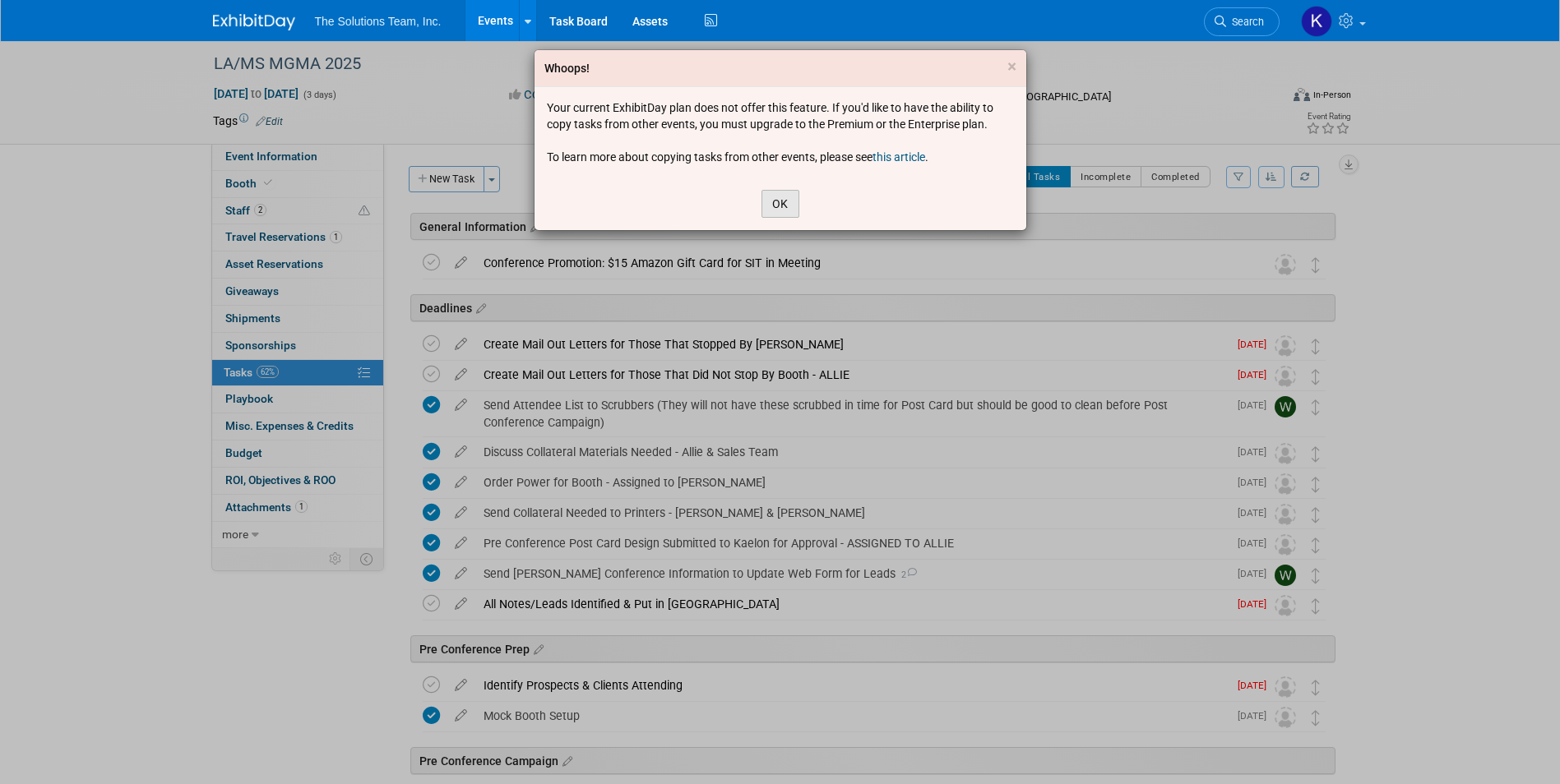
click at [787, 198] on button "OK" at bounding box center [780, 203] width 38 height 28
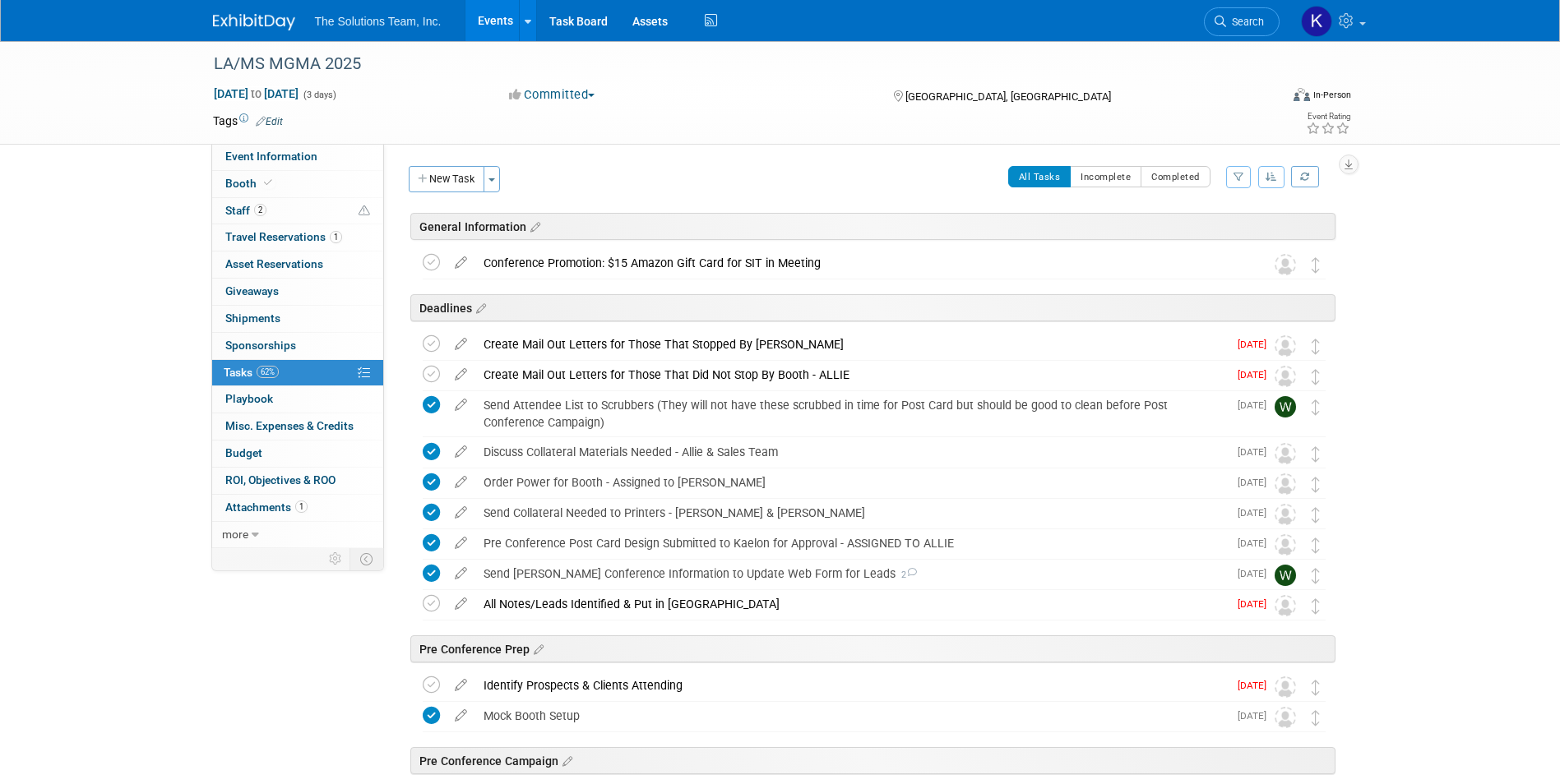
click at [258, 22] on img at bounding box center [254, 21] width 82 height 16
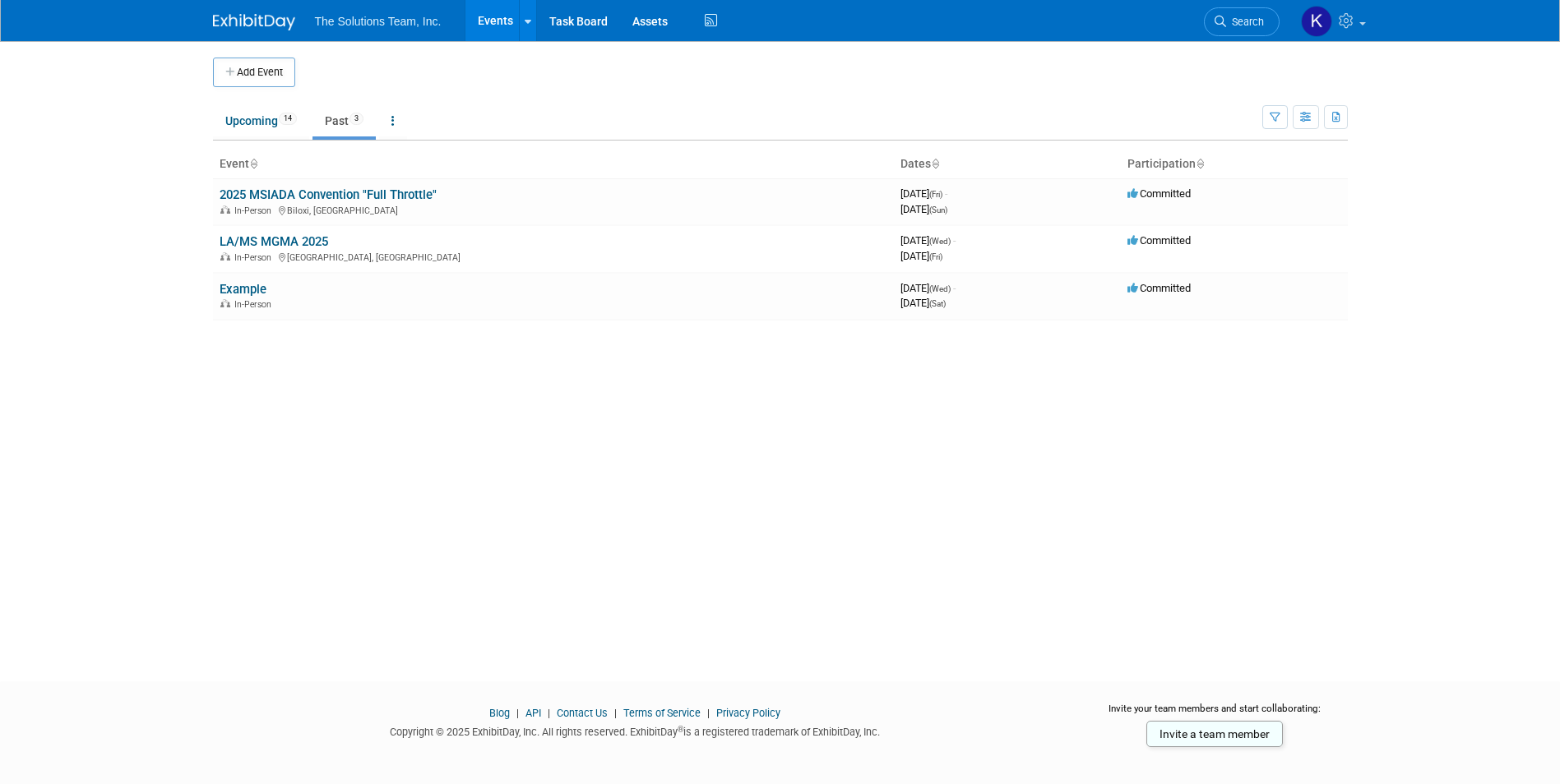
click at [272, 14] on img at bounding box center [254, 21] width 82 height 16
click at [256, 128] on link "Upcoming 14" at bounding box center [260, 120] width 96 height 31
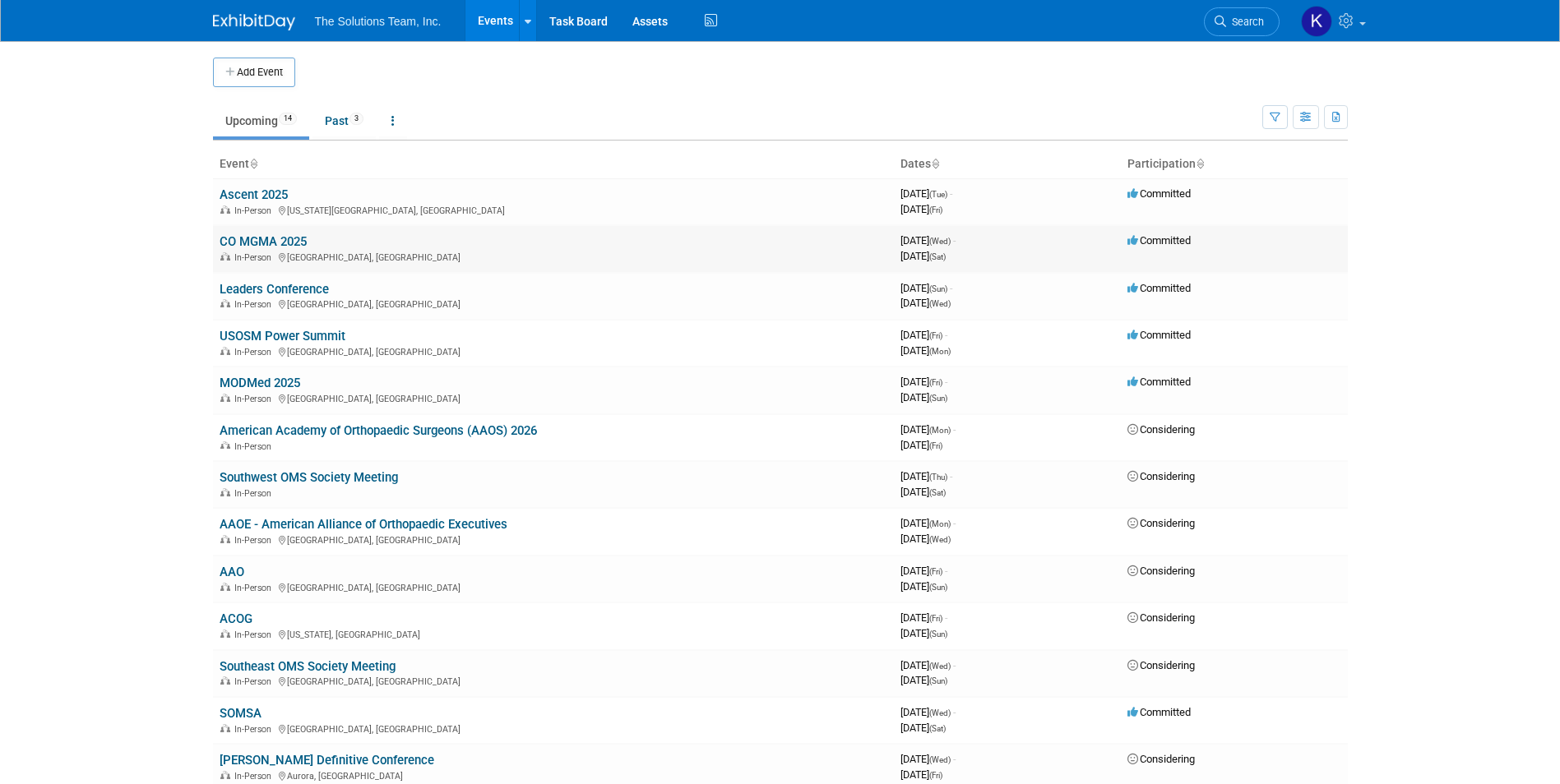
click at [259, 243] on link "CO MGMA 2025" at bounding box center [263, 241] width 87 height 14
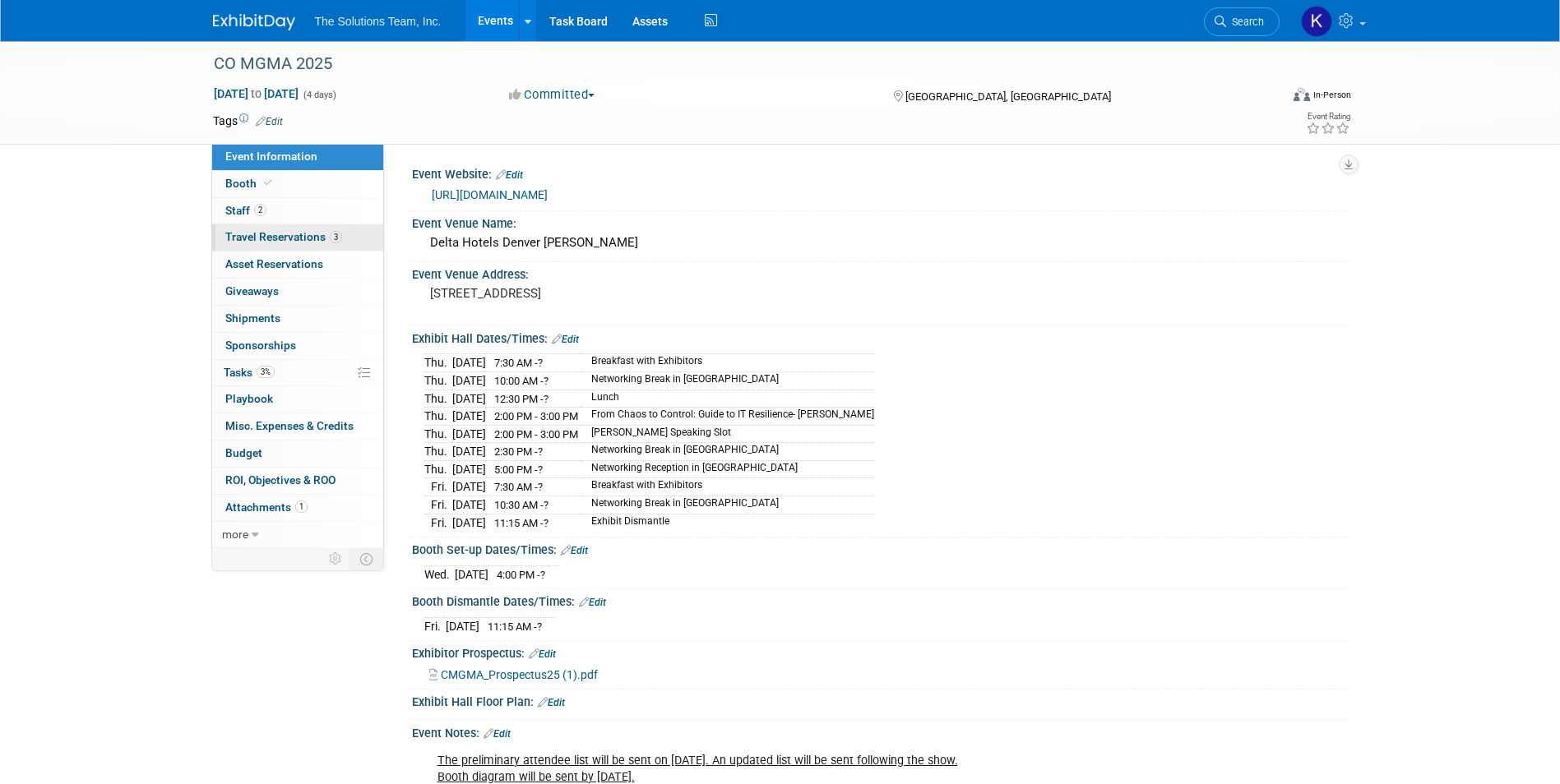
click at [240, 241] on span "Travel Reservations 3" at bounding box center [284, 237] width 117 height 14
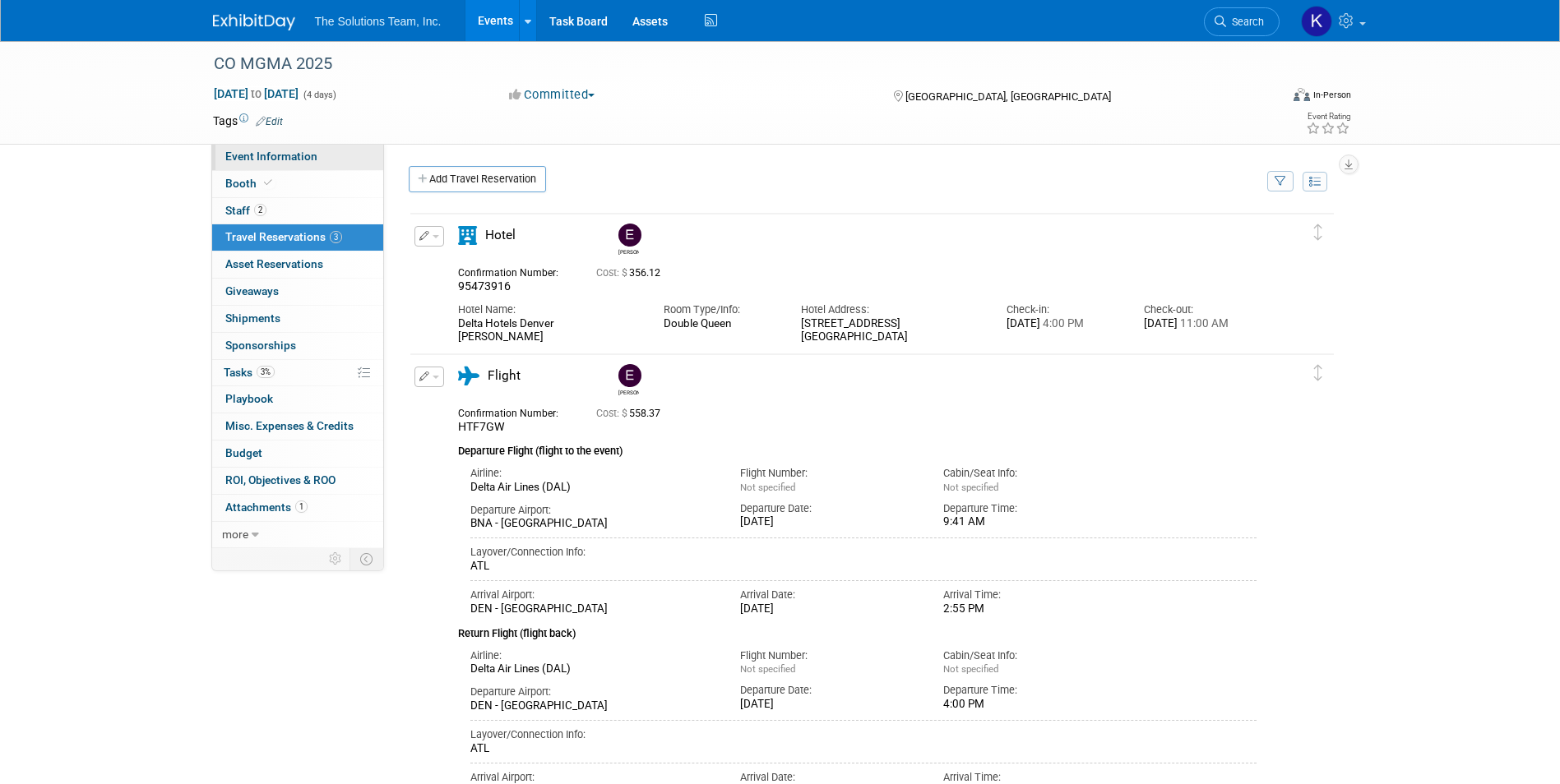
click at [294, 167] on link "Event Information" at bounding box center [298, 157] width 171 height 26
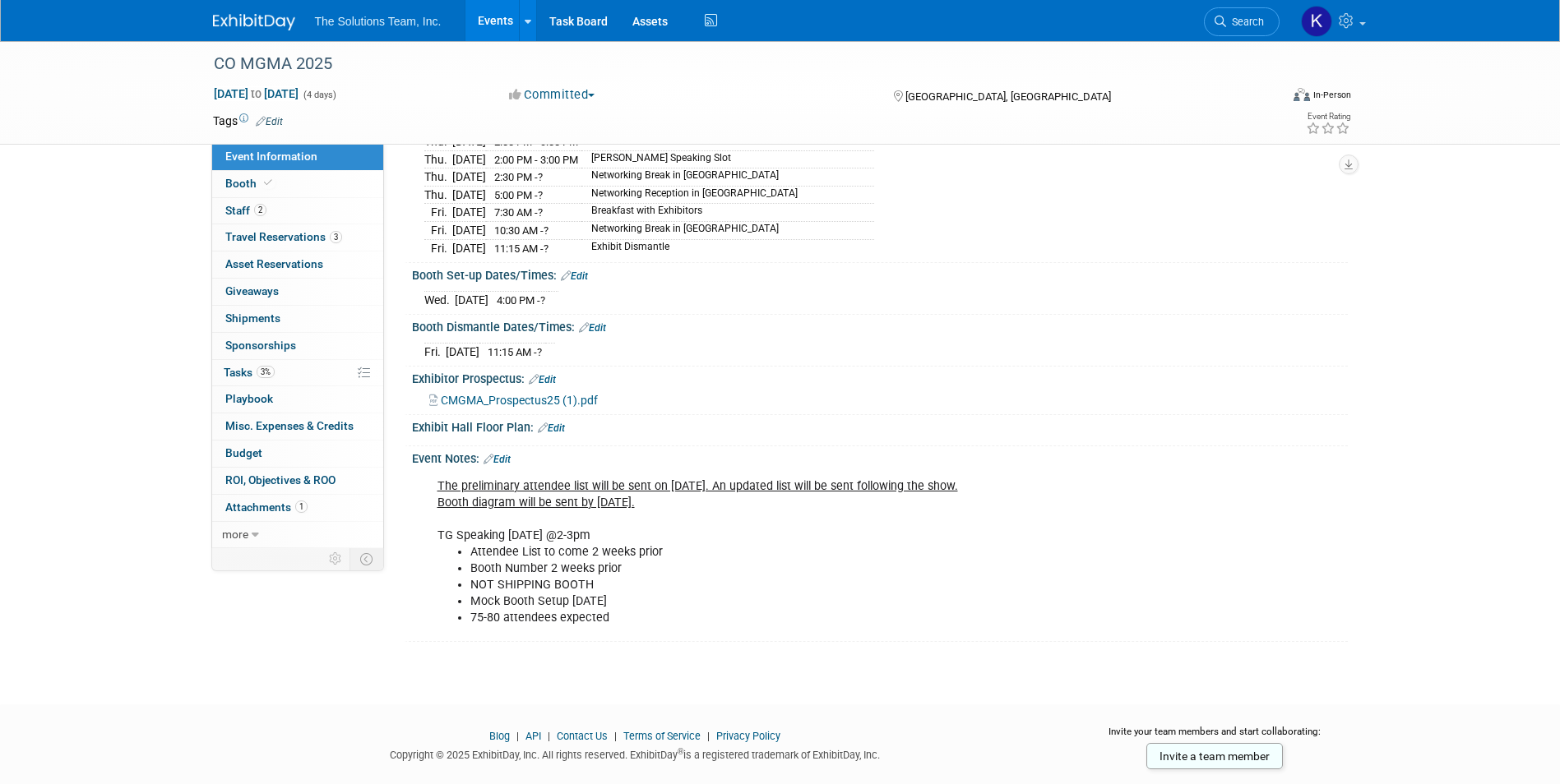
scroll to position [303, 0]
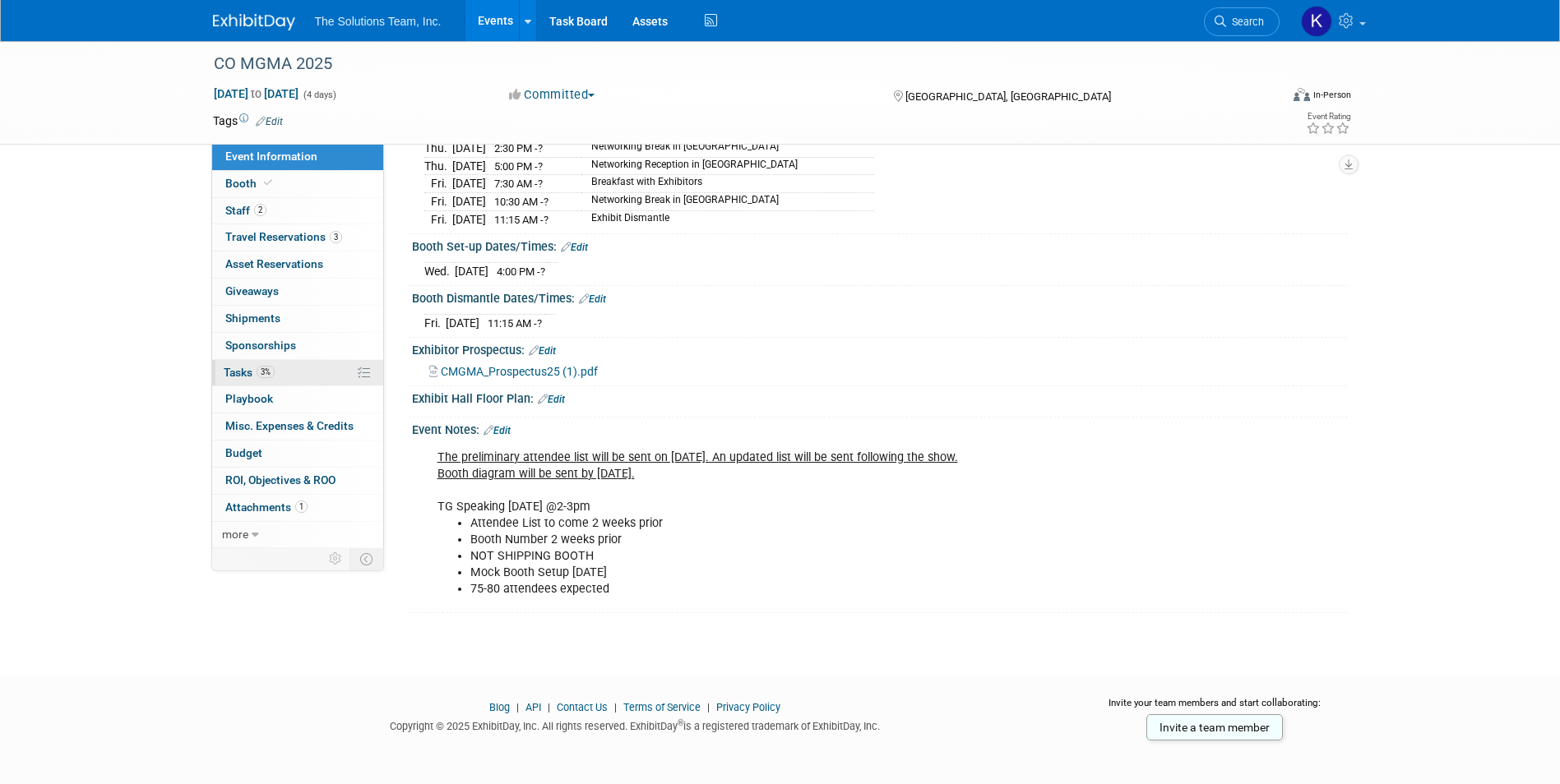
click at [242, 374] on span "Tasks 3%" at bounding box center [249, 373] width 51 height 14
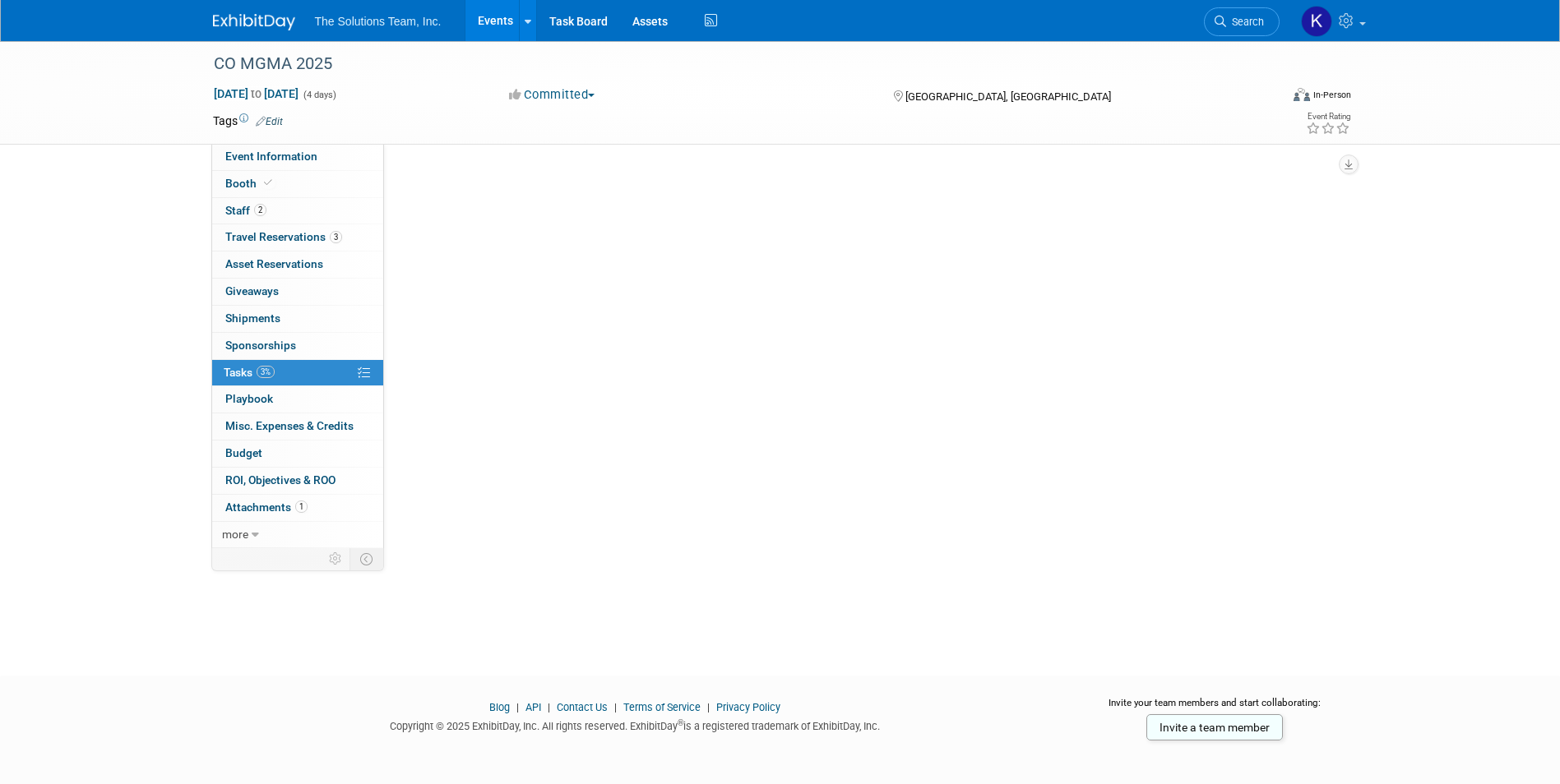
scroll to position [0, 0]
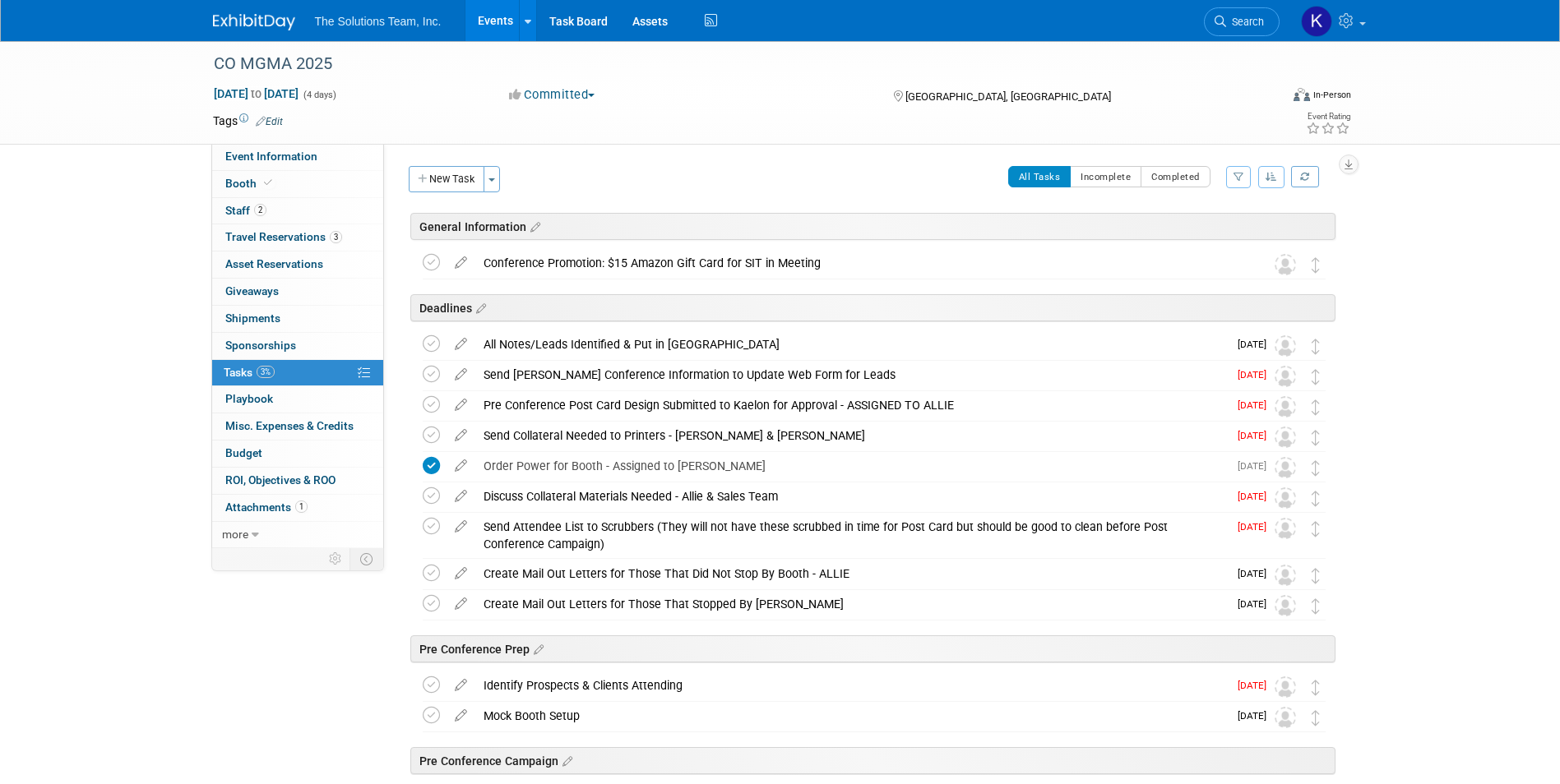
click at [272, 25] on img at bounding box center [254, 21] width 82 height 16
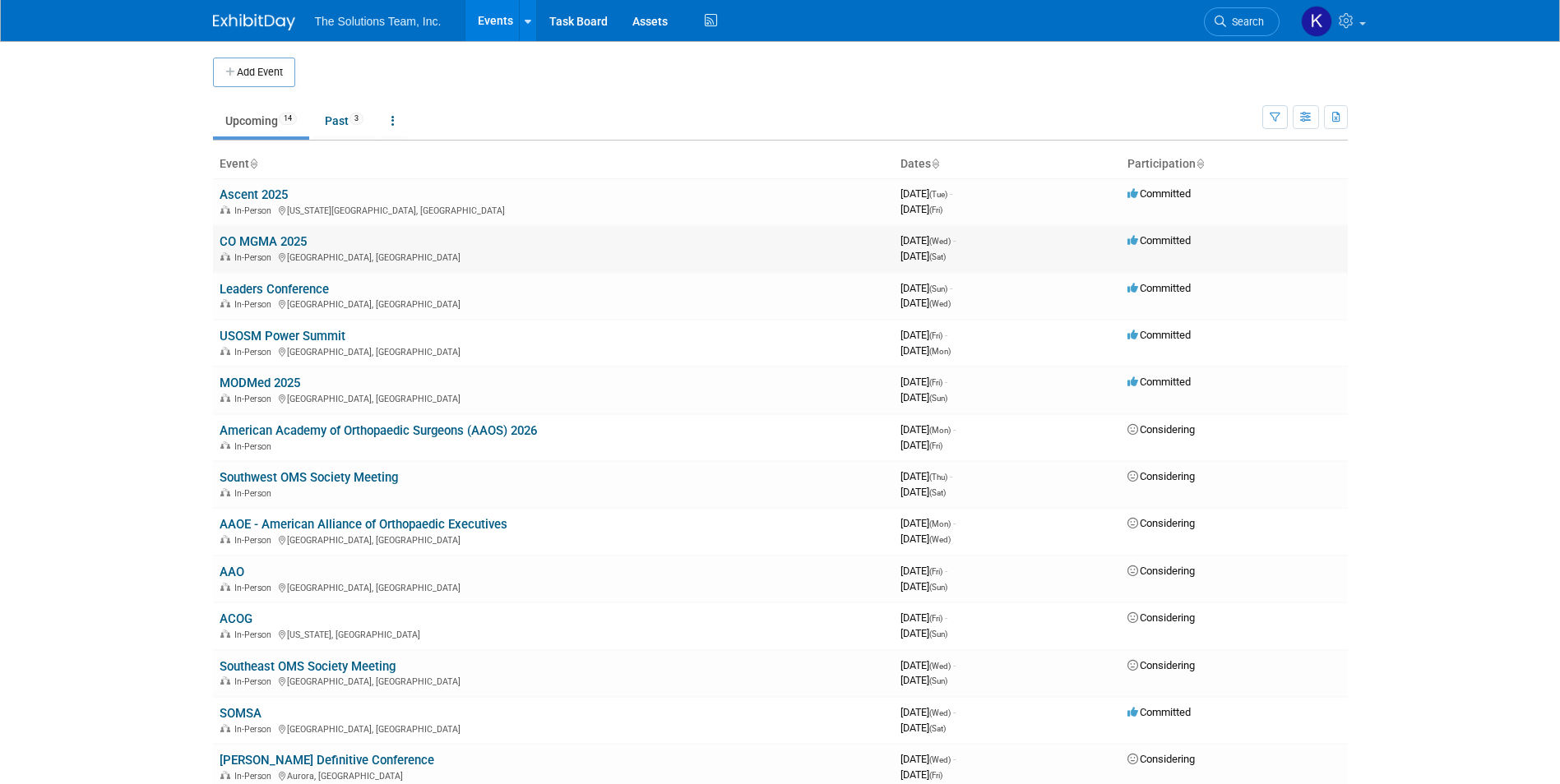
click at [275, 239] on link "CO MGMA 2025" at bounding box center [263, 241] width 87 height 14
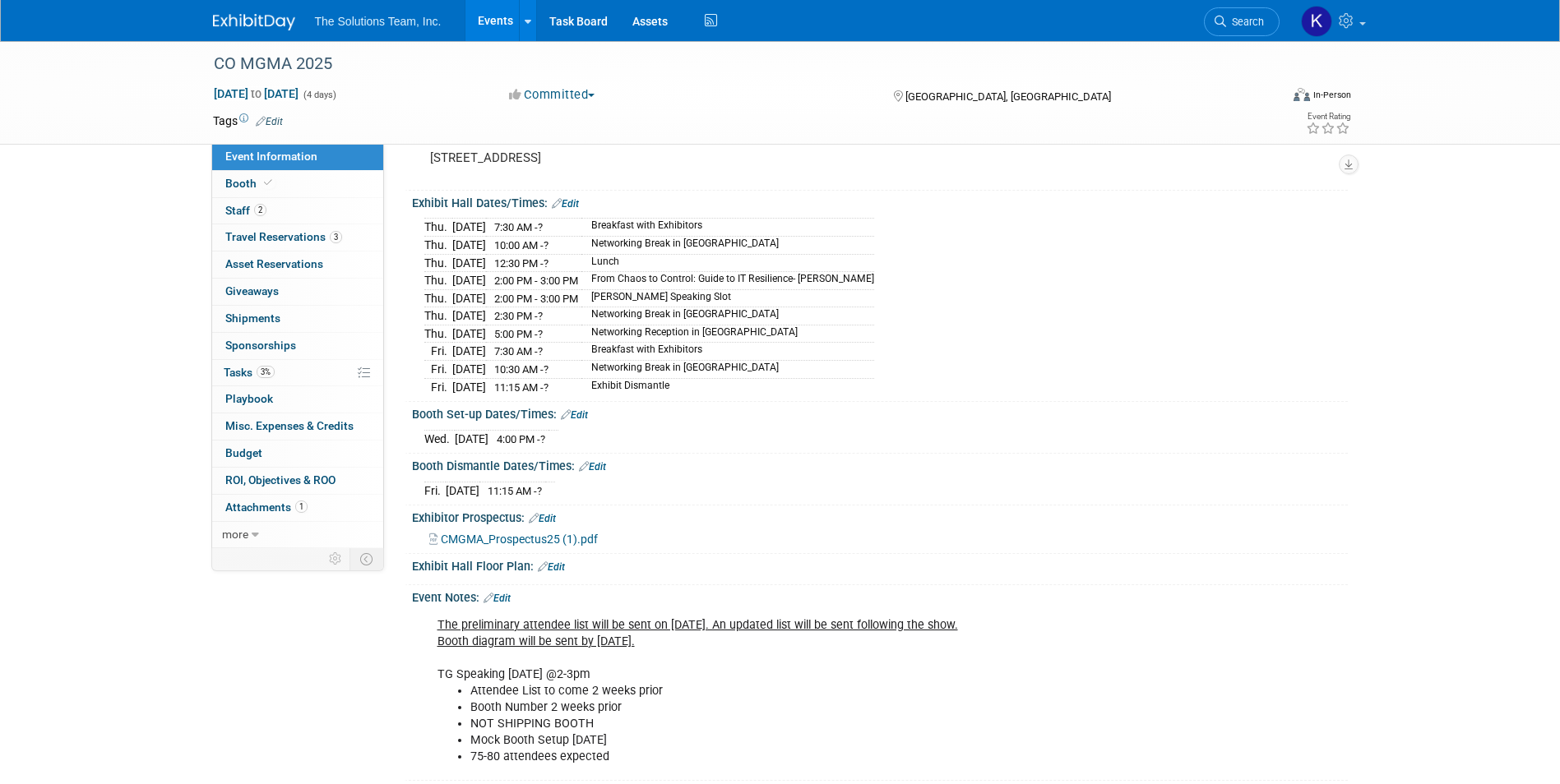
scroll to position [164, 0]
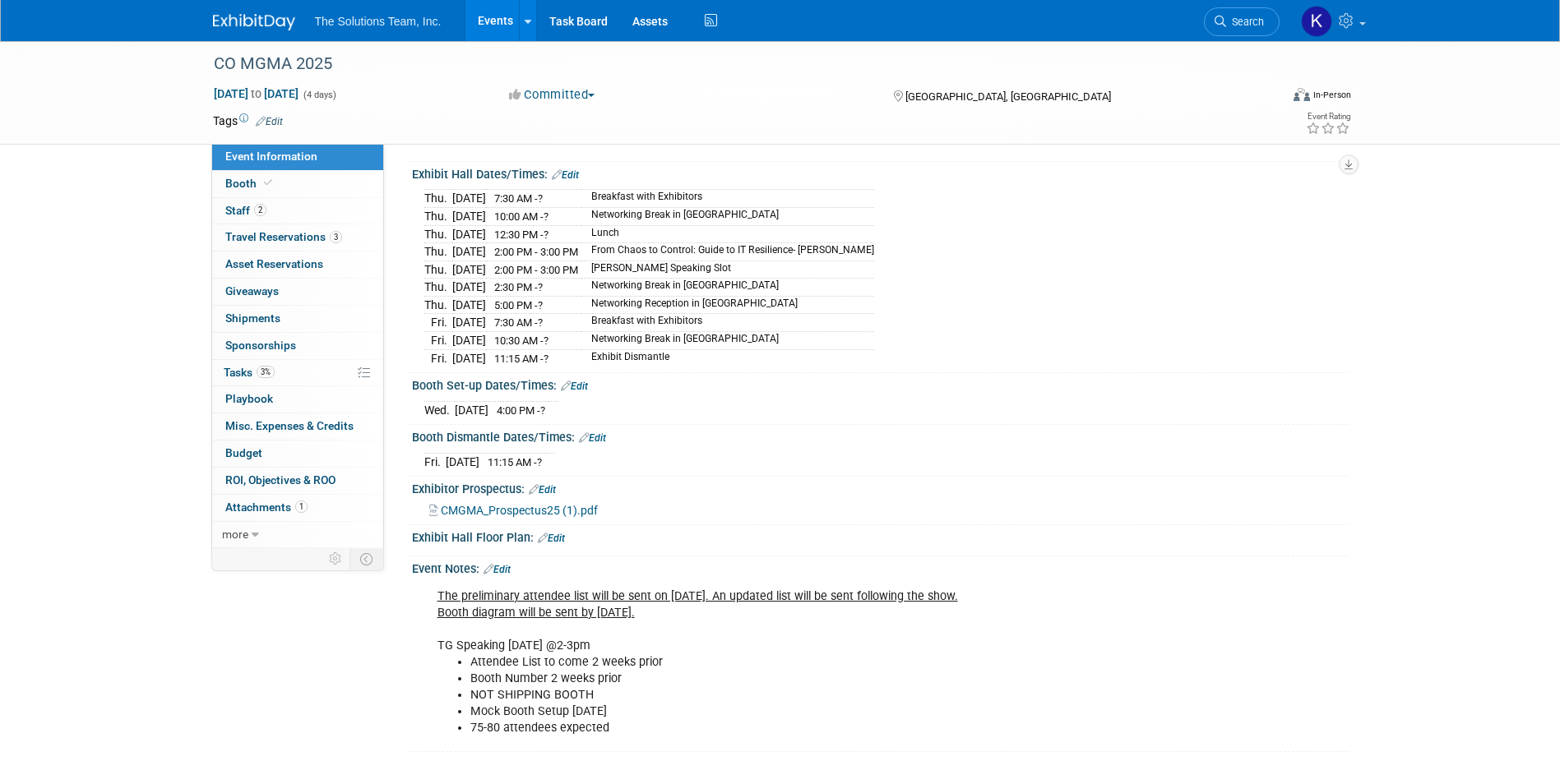
click at [247, 20] on img at bounding box center [254, 21] width 82 height 16
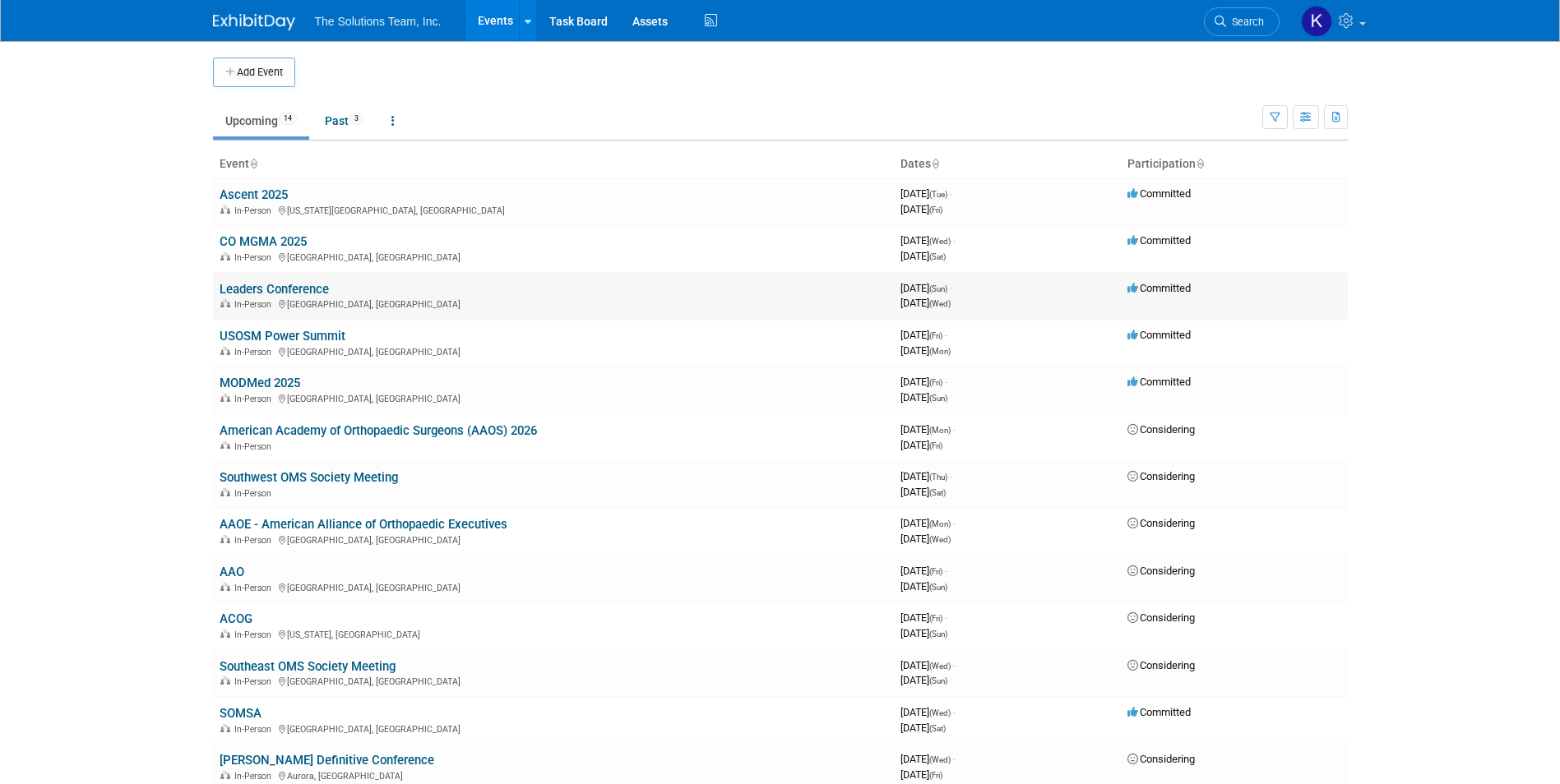
click at [295, 286] on link "Leaders Conference" at bounding box center [274, 289] width 109 height 14
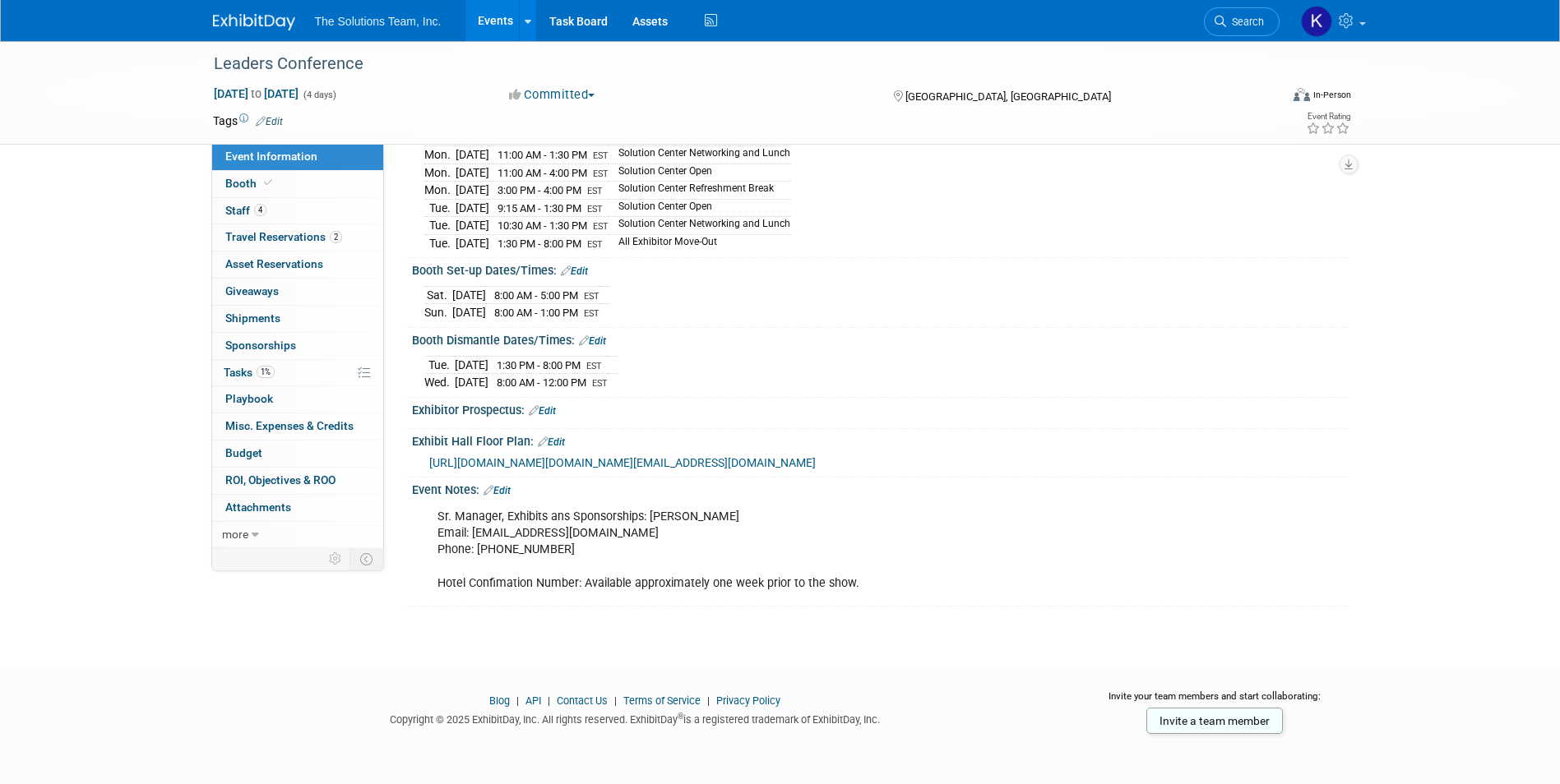
scroll to position [303, 0]
click at [258, 186] on span "Booth" at bounding box center [250, 184] width 50 height 14
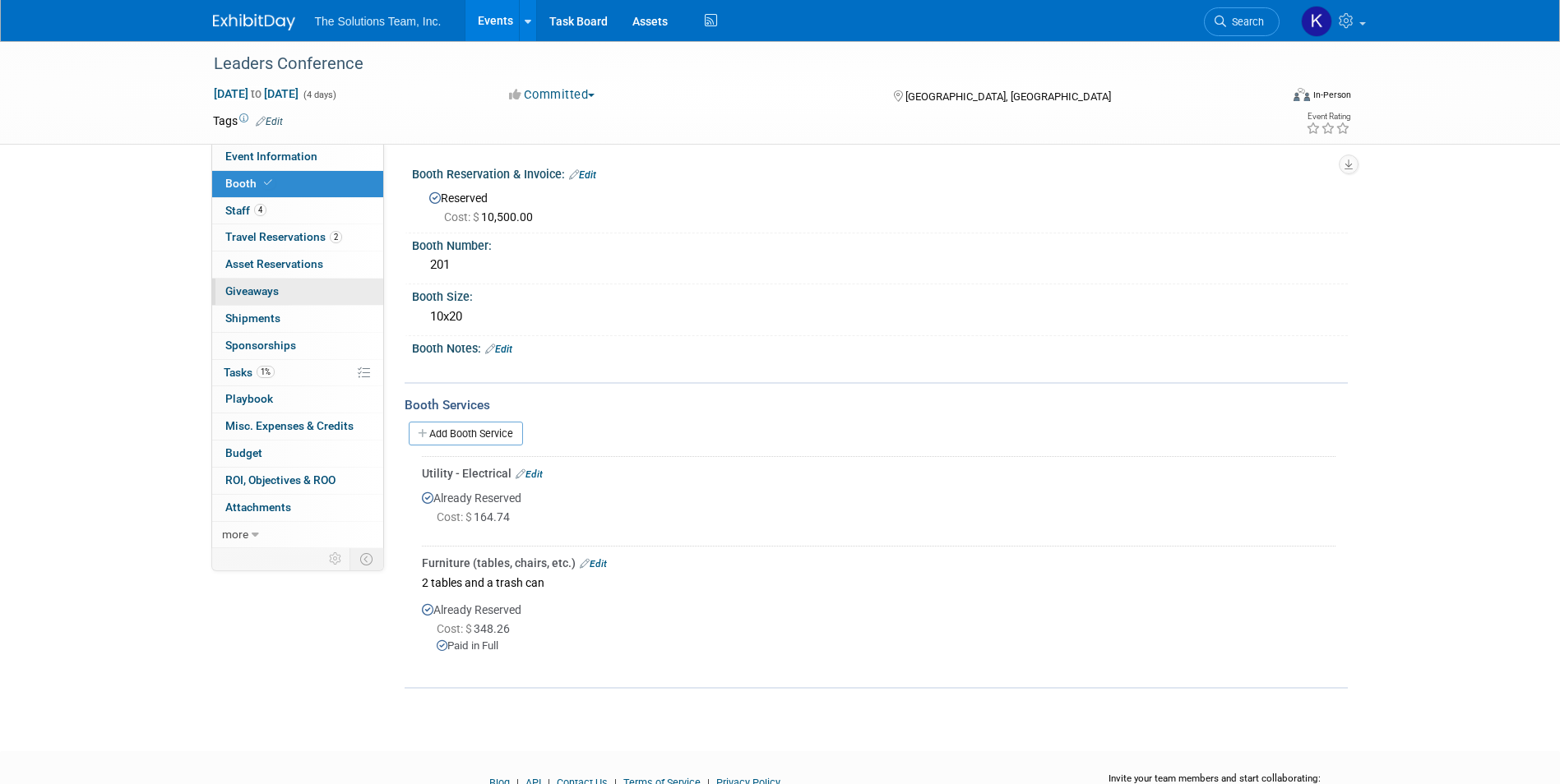
click at [296, 293] on link "0 Giveaways 0" at bounding box center [298, 292] width 171 height 26
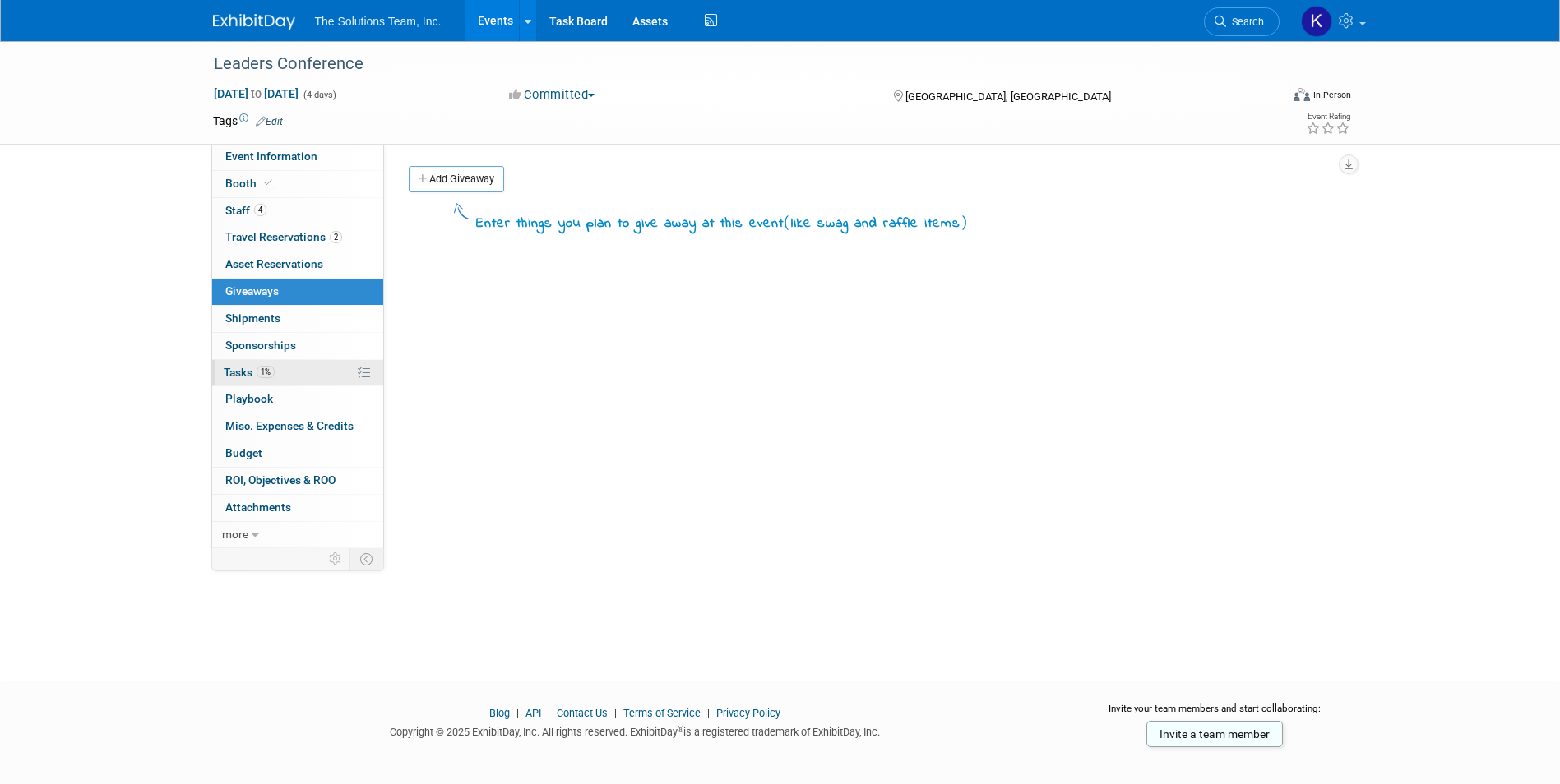
click at [311, 372] on link "1% Tasks 1%" at bounding box center [298, 373] width 171 height 26
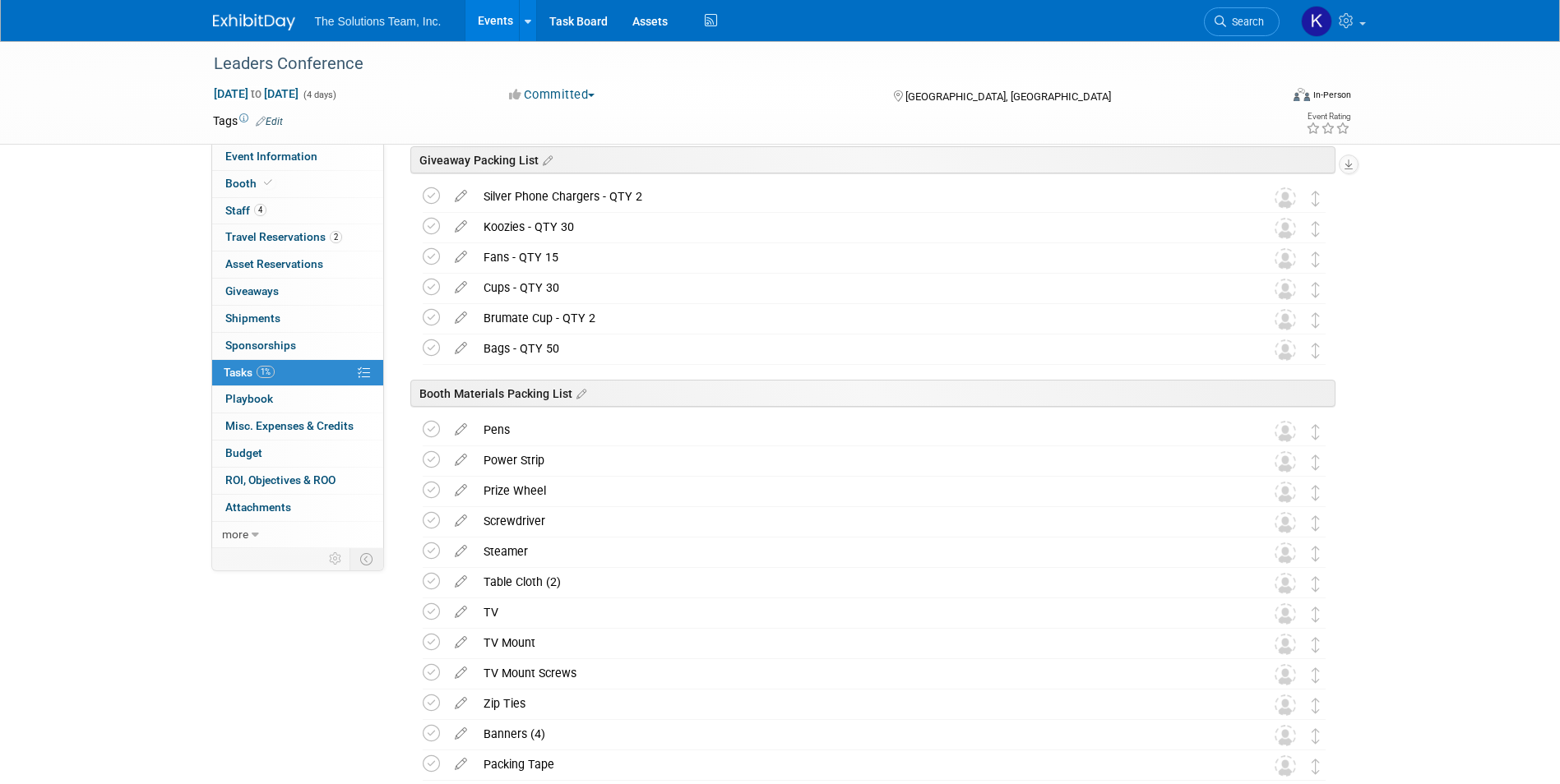
scroll to position [1069, 0]
click at [241, 19] on img at bounding box center [254, 21] width 82 height 16
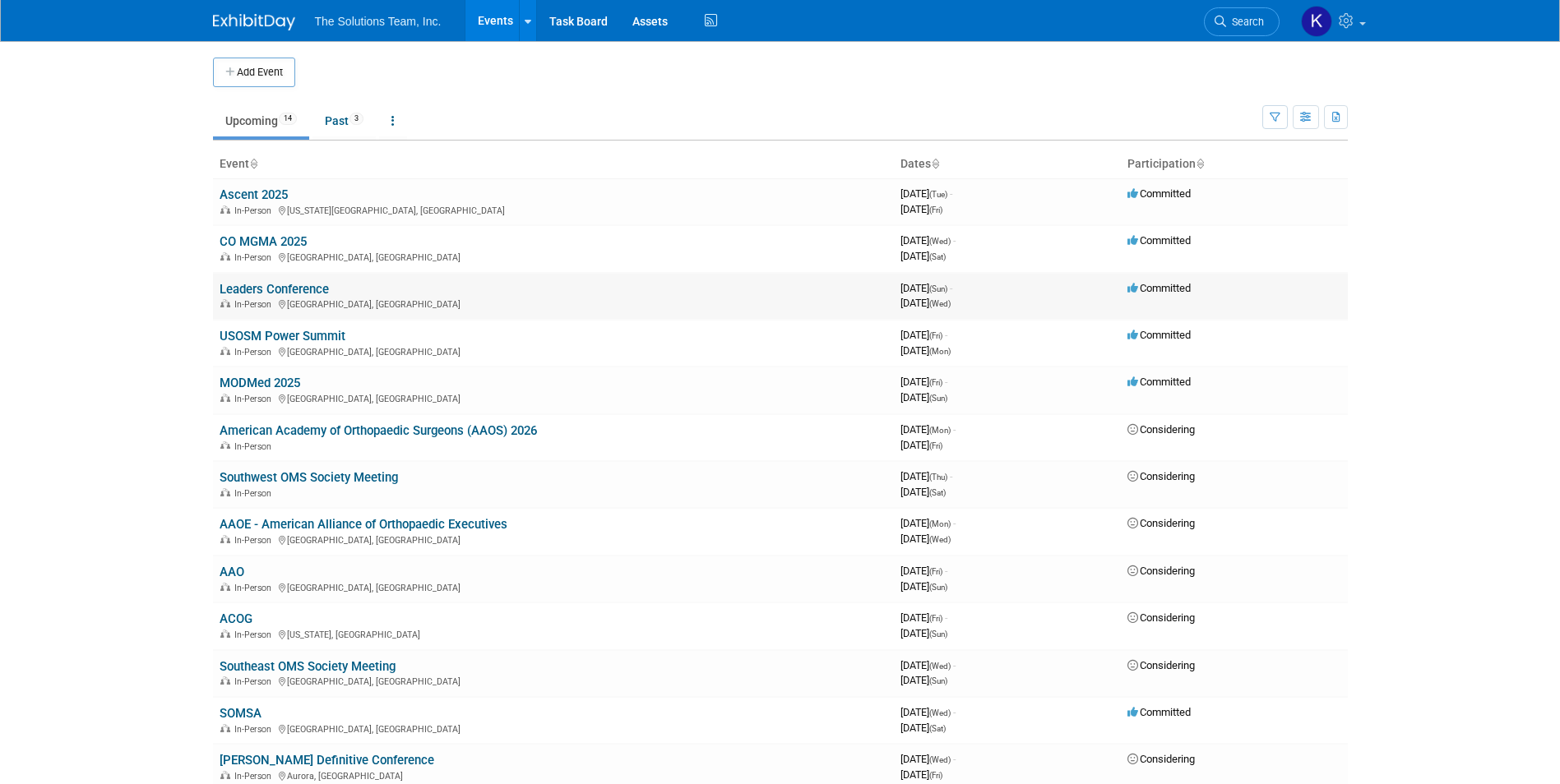
click at [268, 285] on link "Leaders Conference" at bounding box center [274, 289] width 109 height 14
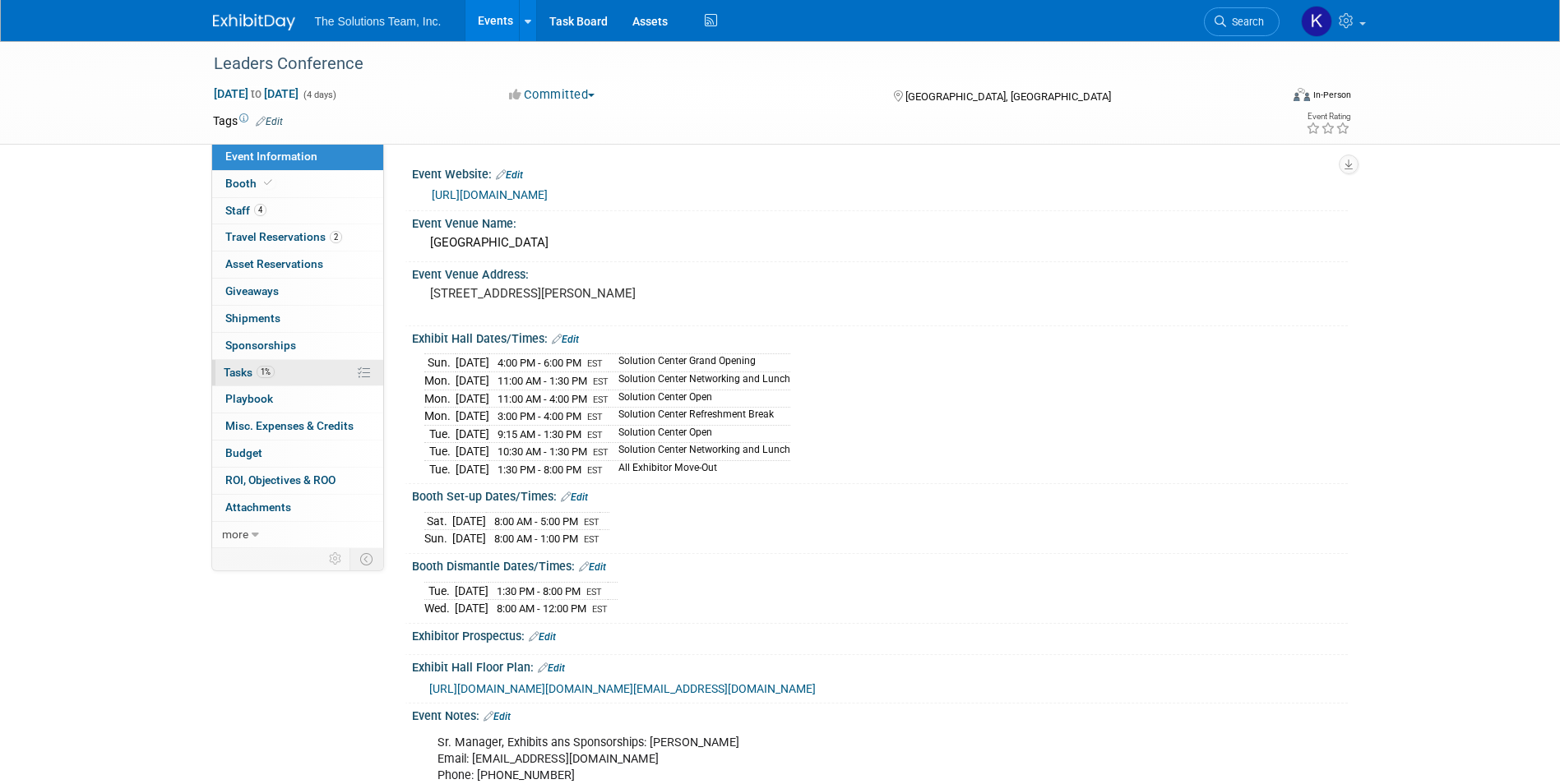
click at [305, 366] on link "1% Tasks 1%" at bounding box center [298, 373] width 171 height 26
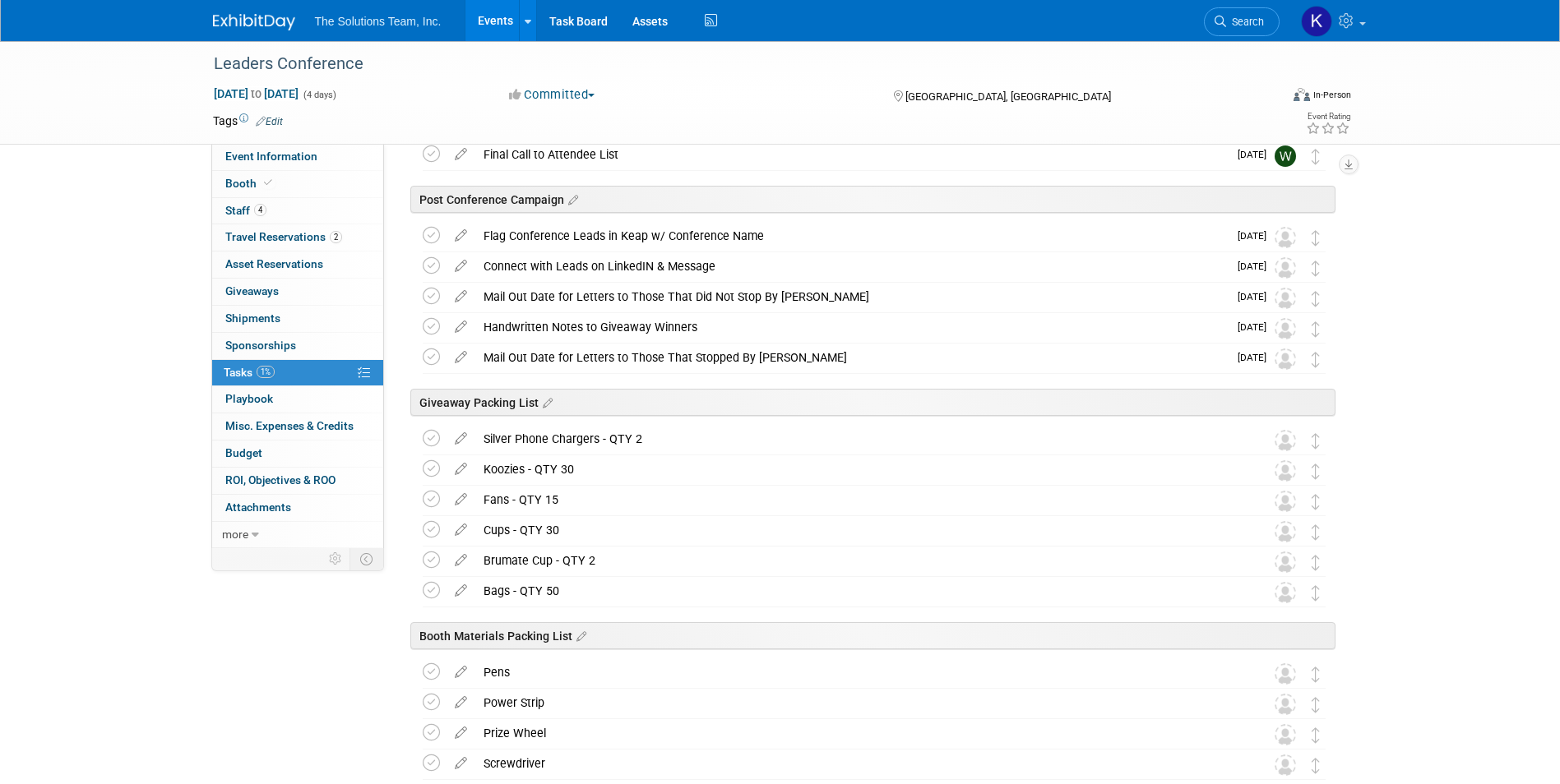
scroll to position [822, 0]
